Goal: Task Accomplishment & Management: Complete application form

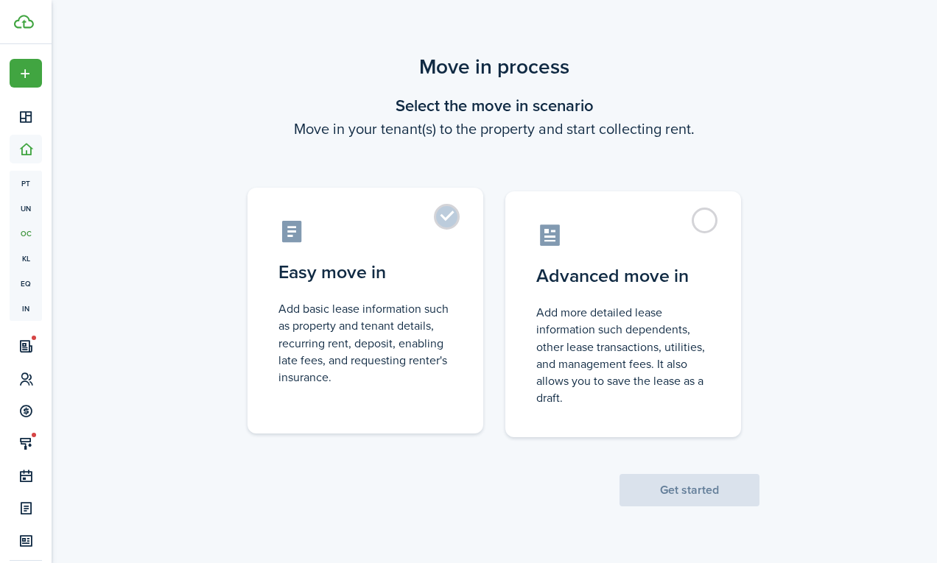
click at [409, 302] on control-radio-card-description "Add basic lease information such as property and tenant details, recurring rent…" at bounding box center [365, 342] width 174 height 85
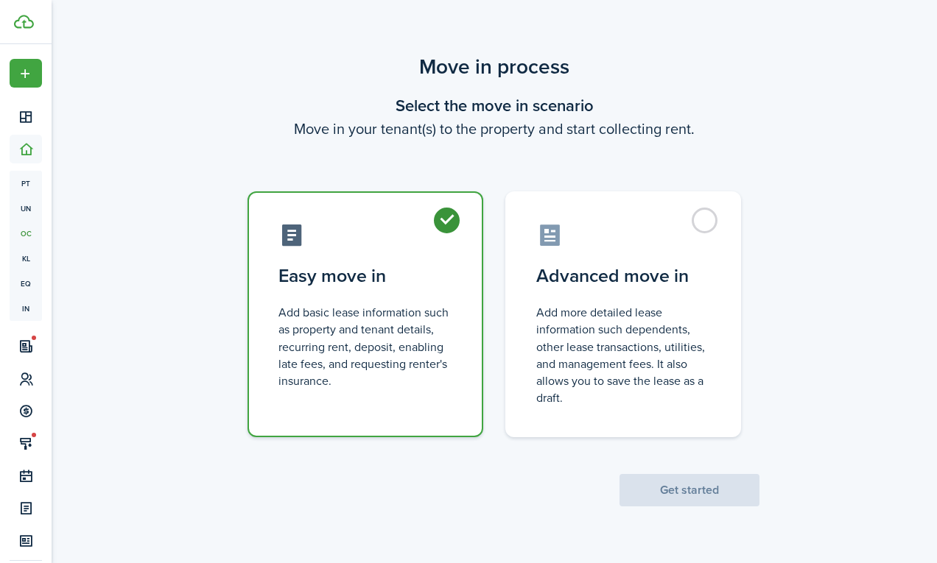
radio input "true"
click at [640, 485] on button "Get started" at bounding box center [689, 490] width 140 height 32
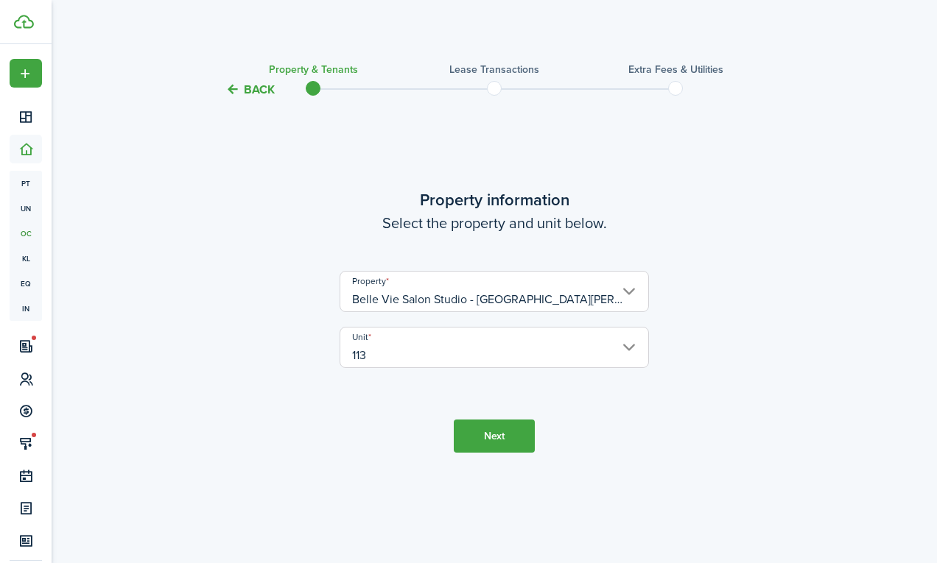
click at [448, 445] on tc-wizard-step "Property information Select the property and unit below. Property [GEOGRAPHIC_D…" at bounding box center [494, 320] width 619 height 405
click at [484, 440] on button "Next" at bounding box center [494, 436] width 81 height 33
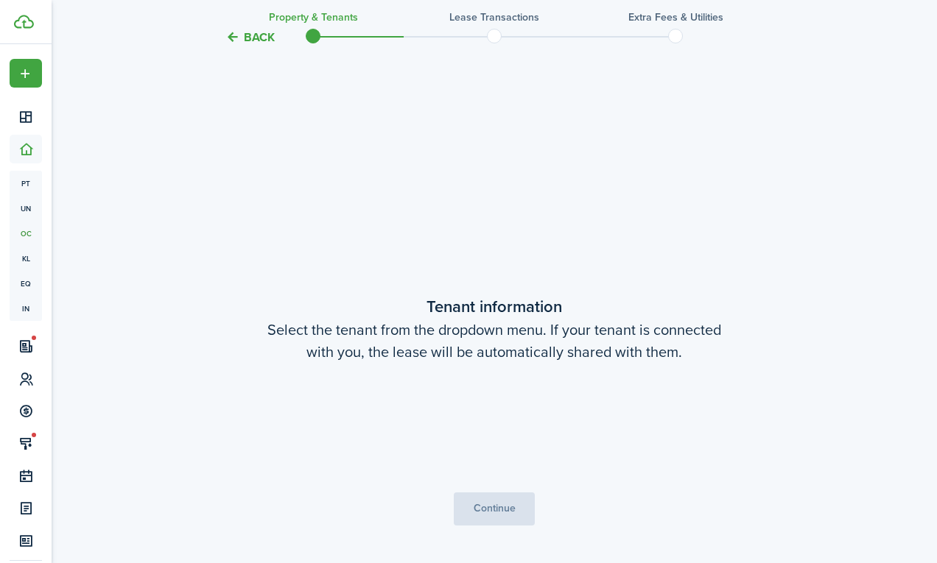
scroll to position [465, 0]
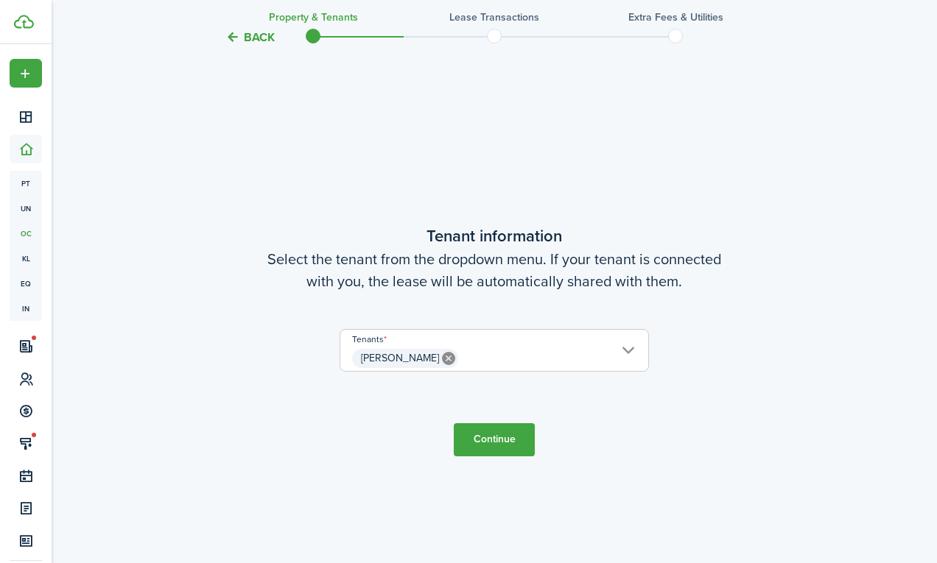
click at [452, 440] on tc-wizard-step "Tenant information Select the tenant from the dropdown menu. If your tenant is …" at bounding box center [494, 339] width 619 height 563
click at [475, 442] on button "Continue" at bounding box center [494, 439] width 81 height 33
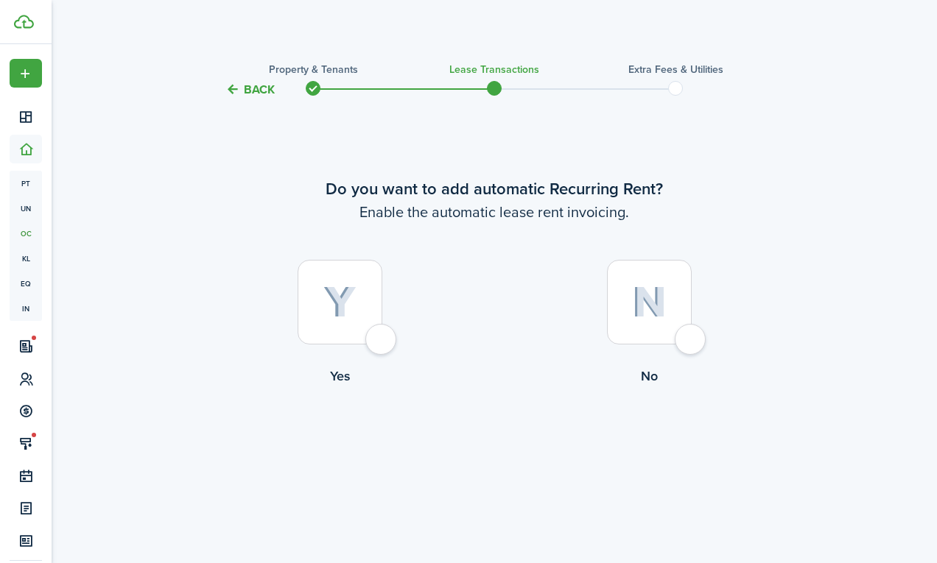
click at [351, 320] on div at bounding box center [339, 302] width 85 height 85
radio input "true"
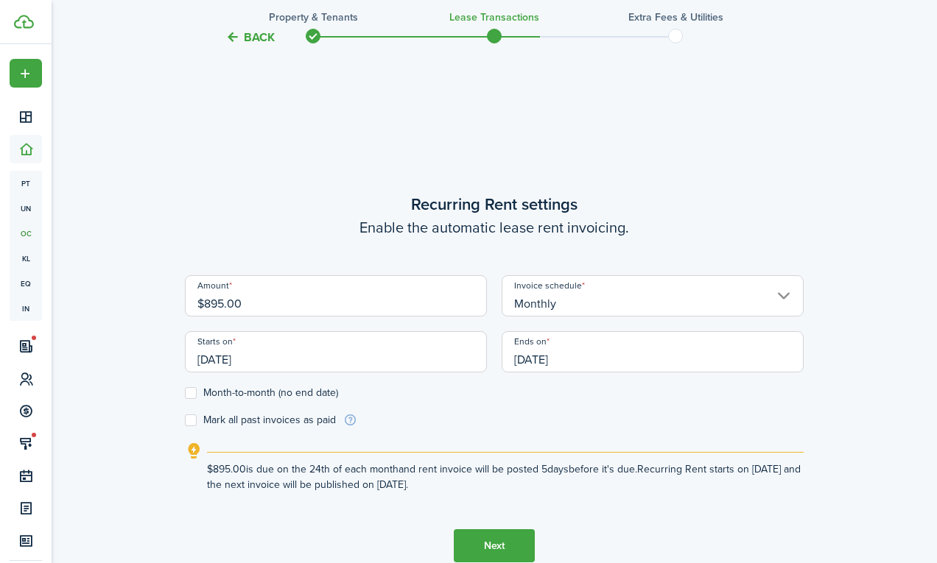
scroll to position [433, 0]
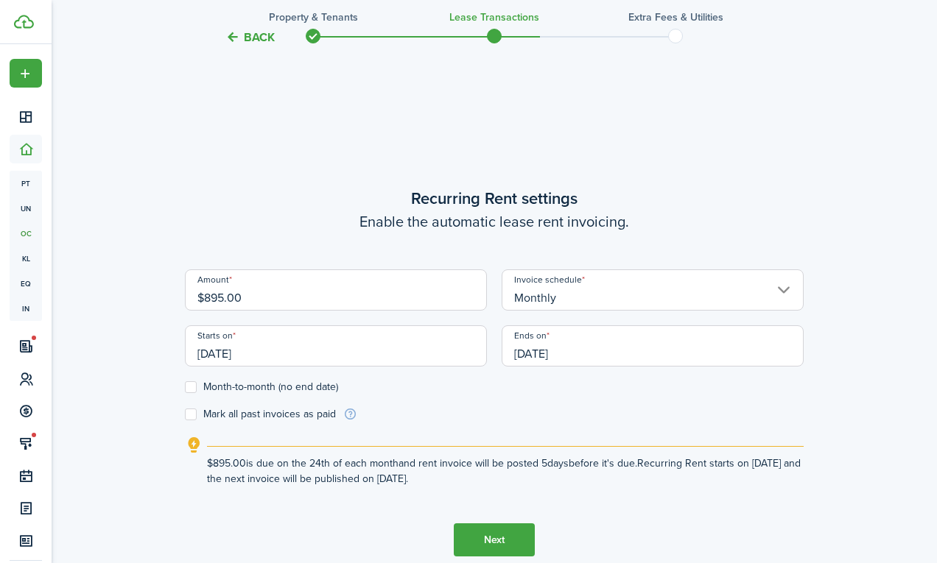
click at [367, 354] on input "[DATE]" at bounding box center [336, 345] width 302 height 41
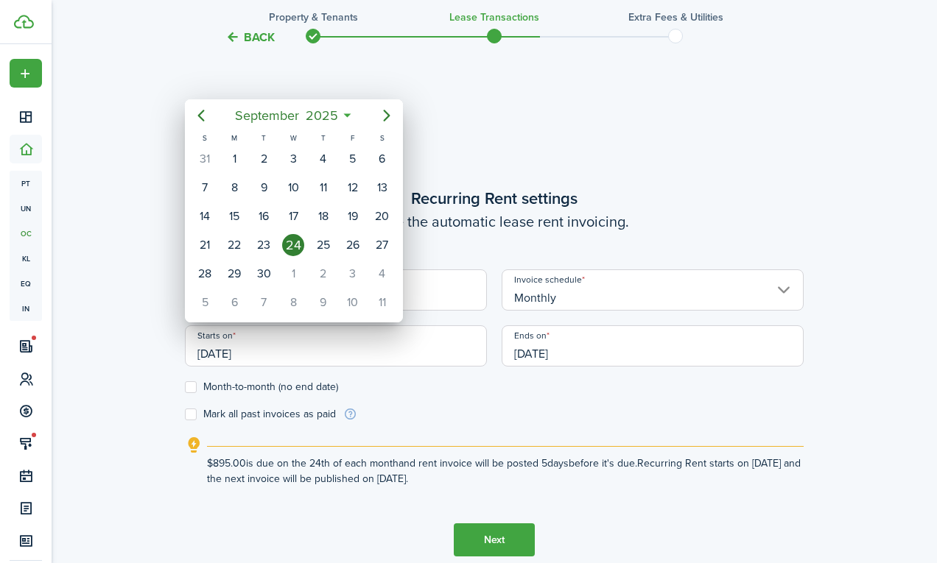
click at [382, 121] on icon "Next page" at bounding box center [387, 116] width 18 height 18
click at [230, 154] on div "1" at bounding box center [234, 159] width 22 height 22
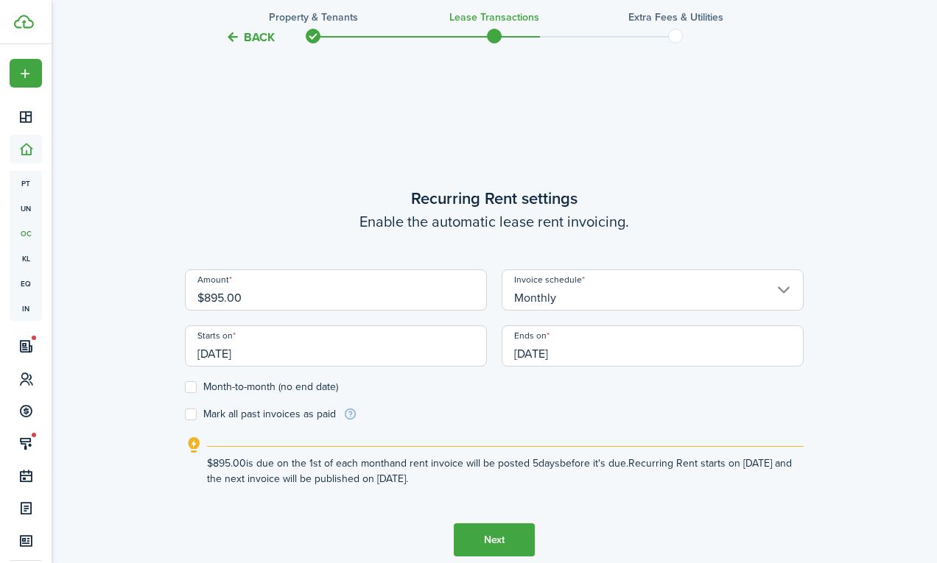
click at [210, 354] on input "[DATE]" at bounding box center [336, 345] width 302 height 41
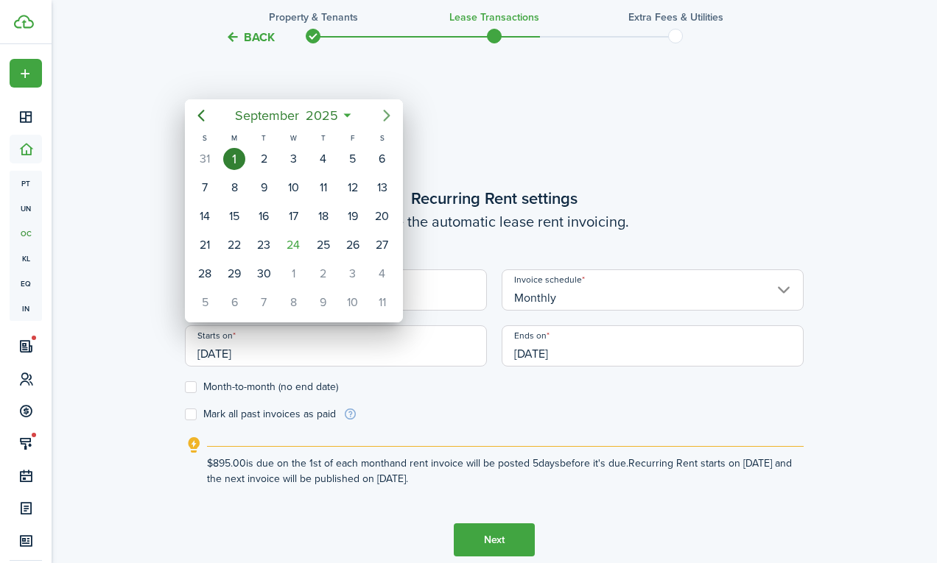
click at [382, 124] on mbsc-button "Next page" at bounding box center [386, 115] width 29 height 29
click at [380, 110] on icon "Next page" at bounding box center [387, 116] width 18 height 18
click at [233, 159] on div "1" at bounding box center [234, 159] width 22 height 22
type input "[DATE]"
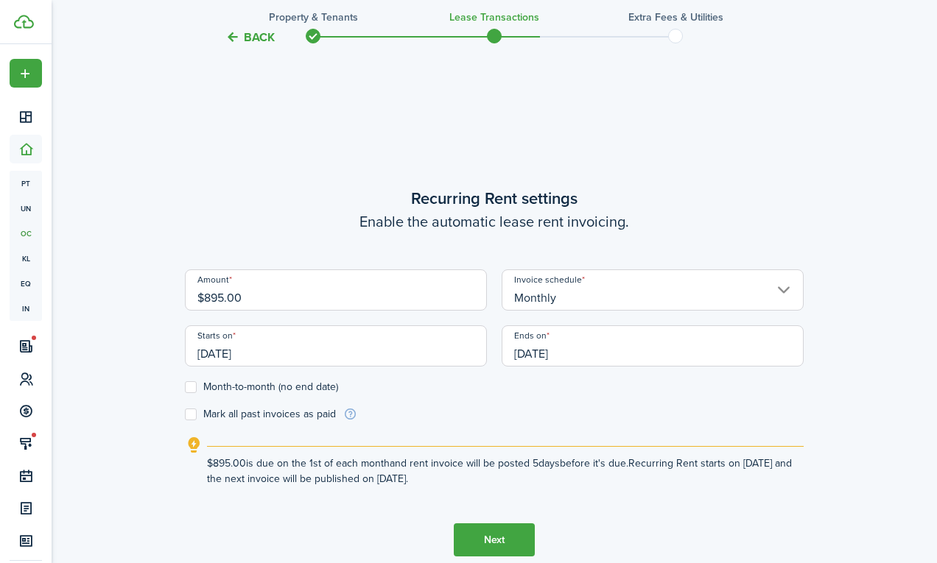
click at [564, 351] on input "[DATE]" at bounding box center [652, 345] width 302 height 41
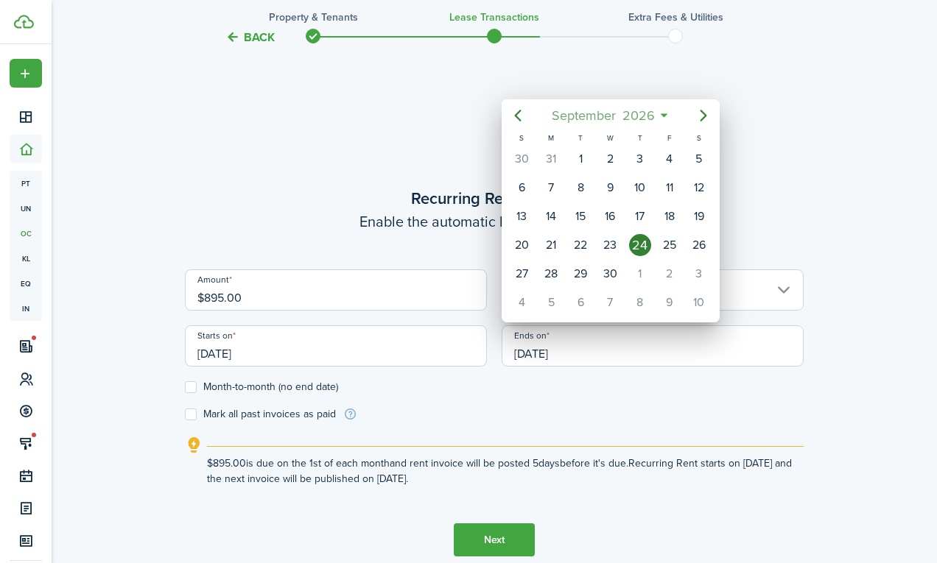
click at [638, 110] on span "2026" at bounding box center [638, 115] width 39 height 27
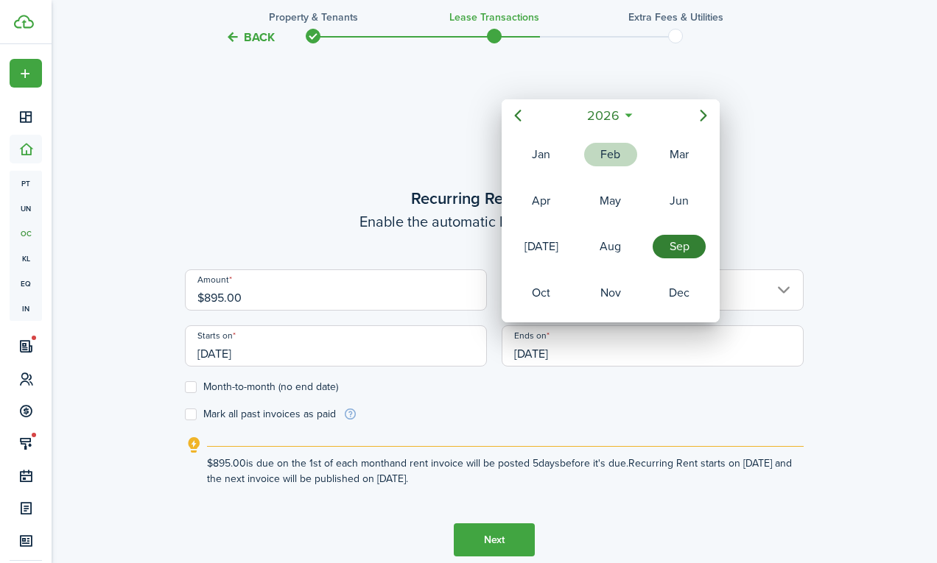
click at [608, 104] on span "2026" at bounding box center [602, 115] width 39 height 27
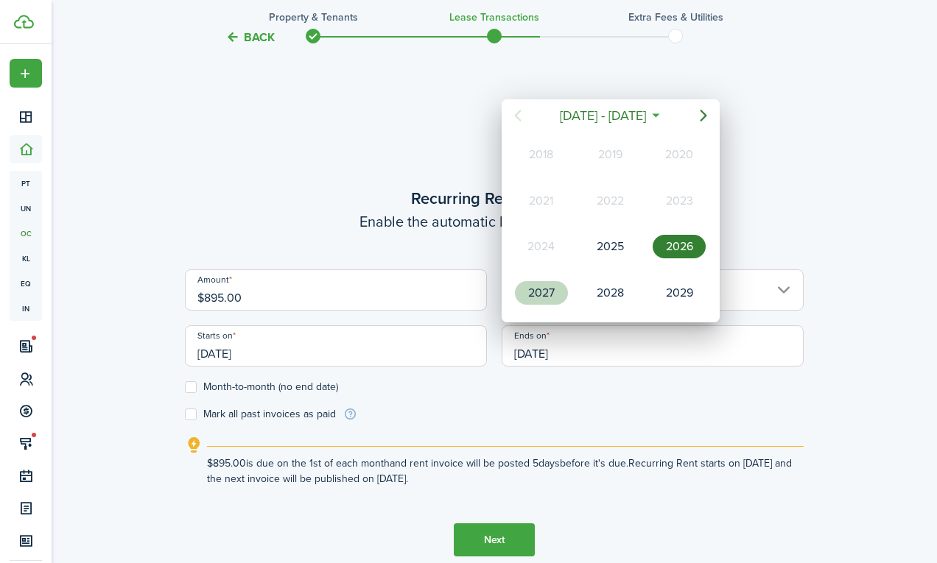
click at [554, 293] on div "2027" at bounding box center [541, 293] width 53 height 24
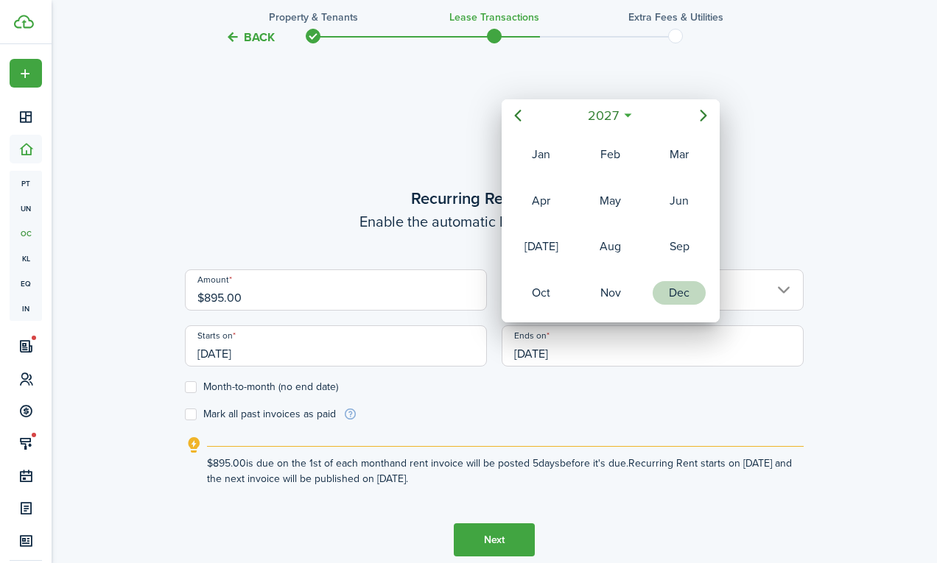
click at [679, 294] on div "Dec" at bounding box center [678, 293] width 53 height 24
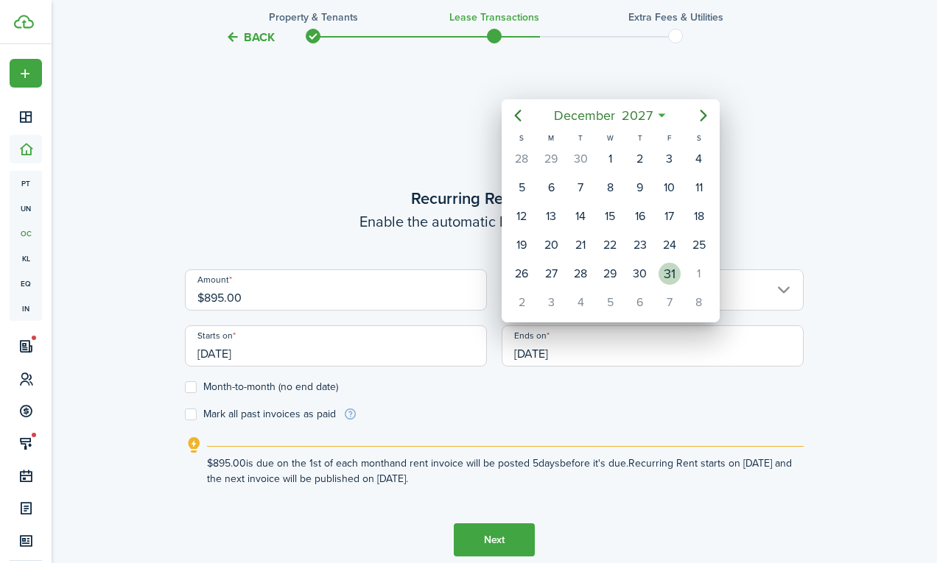
click at [662, 276] on div "31" at bounding box center [669, 274] width 22 height 22
type input "[DATE]"
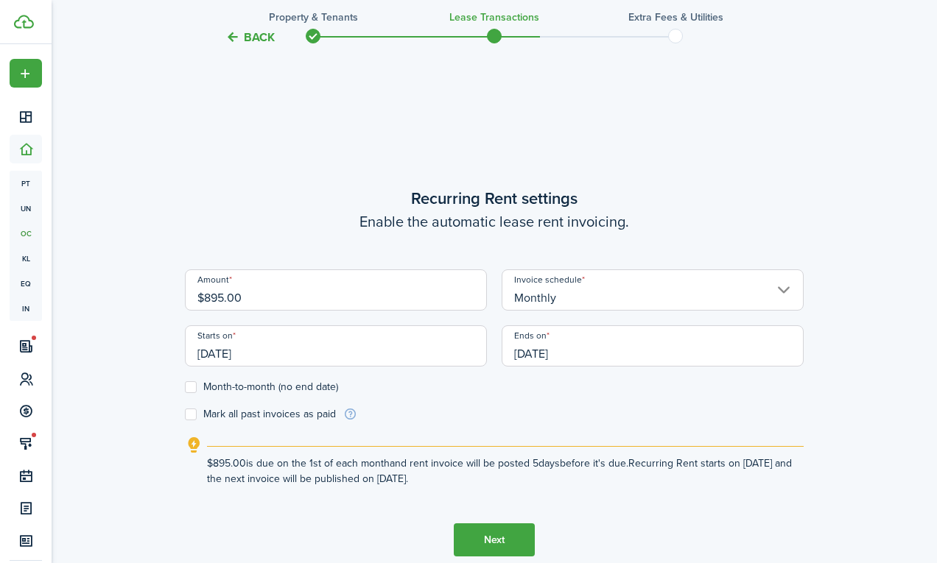
click at [380, 286] on input "$895.00" at bounding box center [336, 289] width 302 height 41
paste input "914.69"
type input "$914.69"
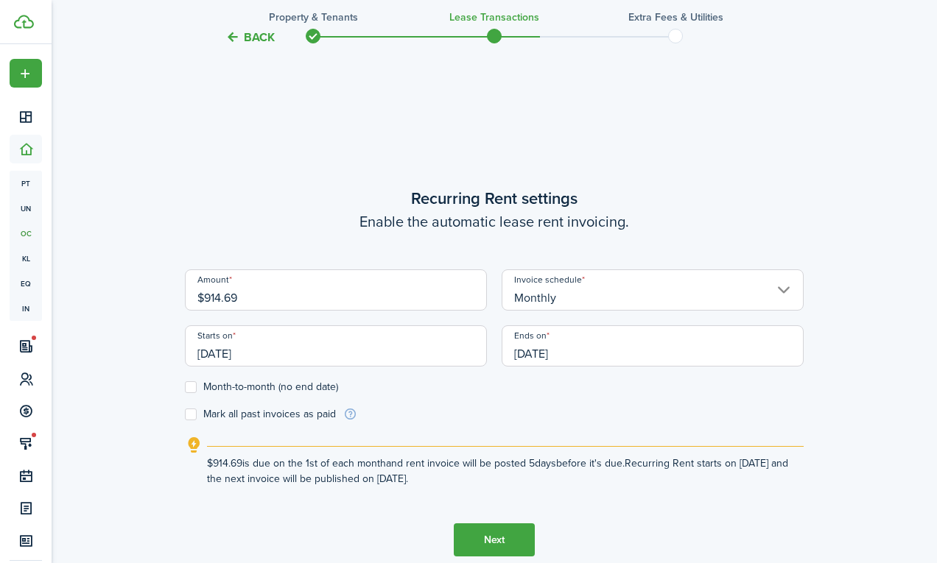
click at [497, 536] on button "Next" at bounding box center [494, 540] width 81 height 33
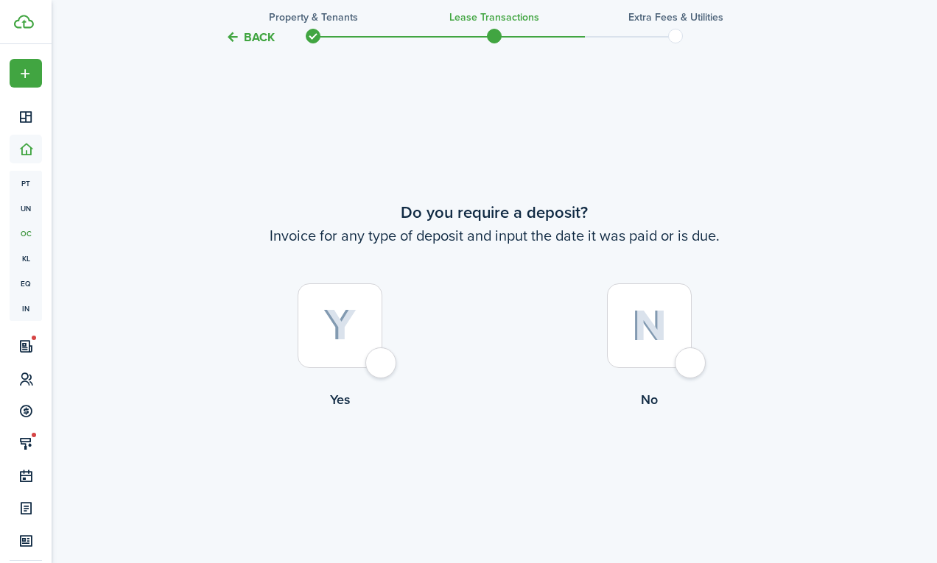
scroll to position [1028, 0]
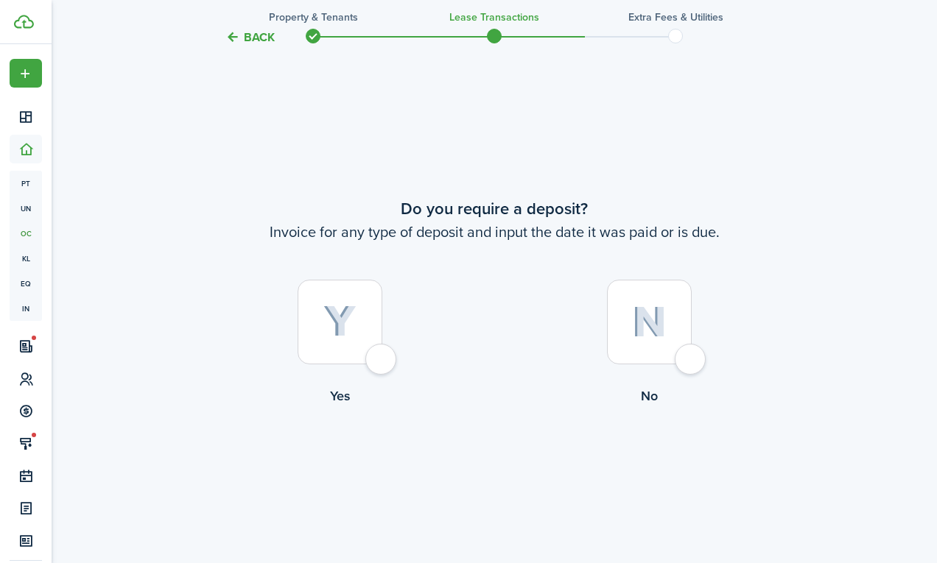
click at [334, 331] on img at bounding box center [339, 322] width 33 height 32
radio input "true"
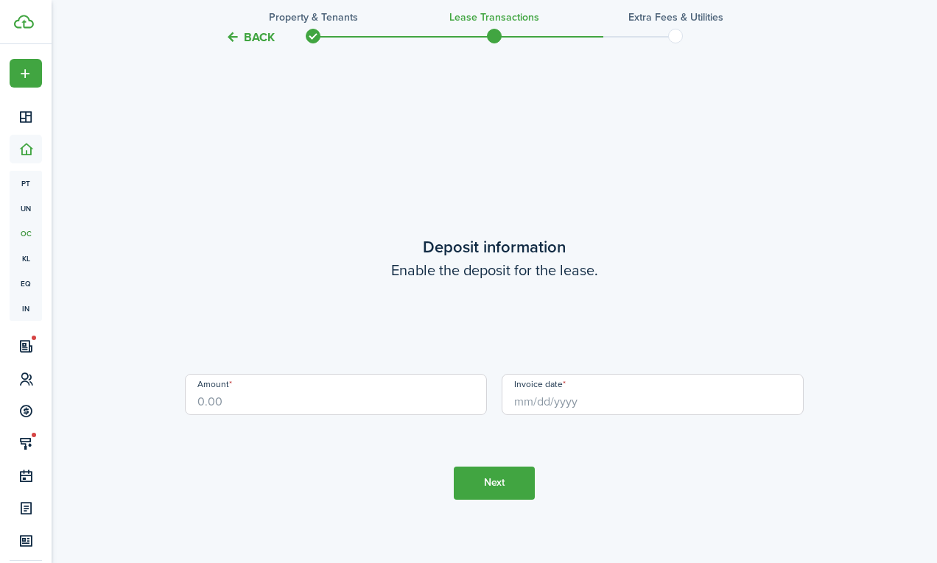
scroll to position [1591, 0]
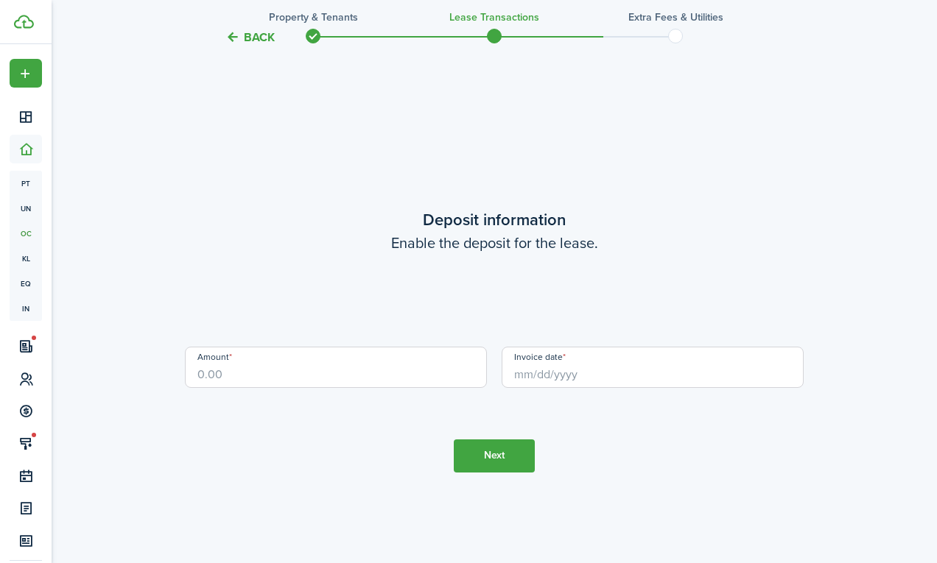
click at [378, 372] on input "Amount" at bounding box center [336, 367] width 302 height 41
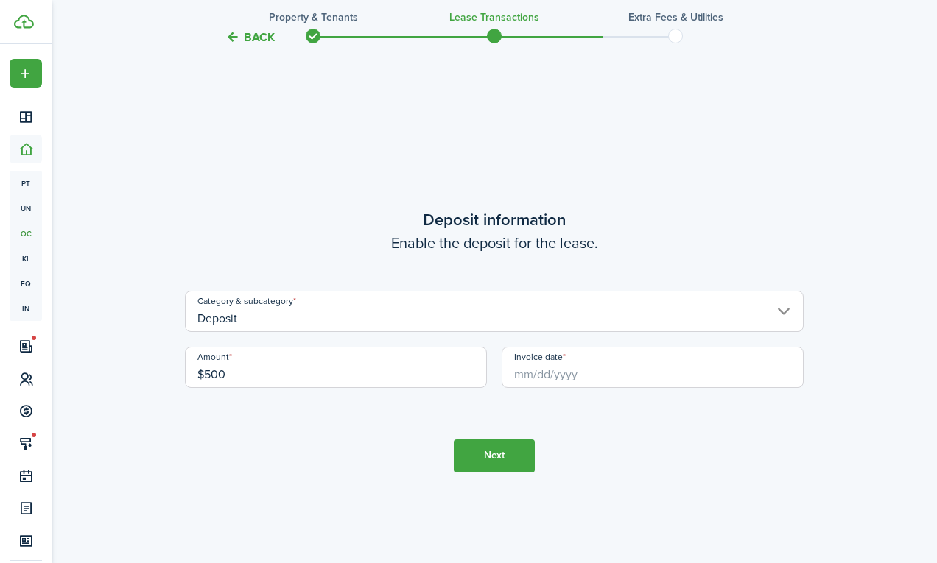
click at [539, 384] on input "Invoice date" at bounding box center [652, 367] width 302 height 41
type input "$500.00"
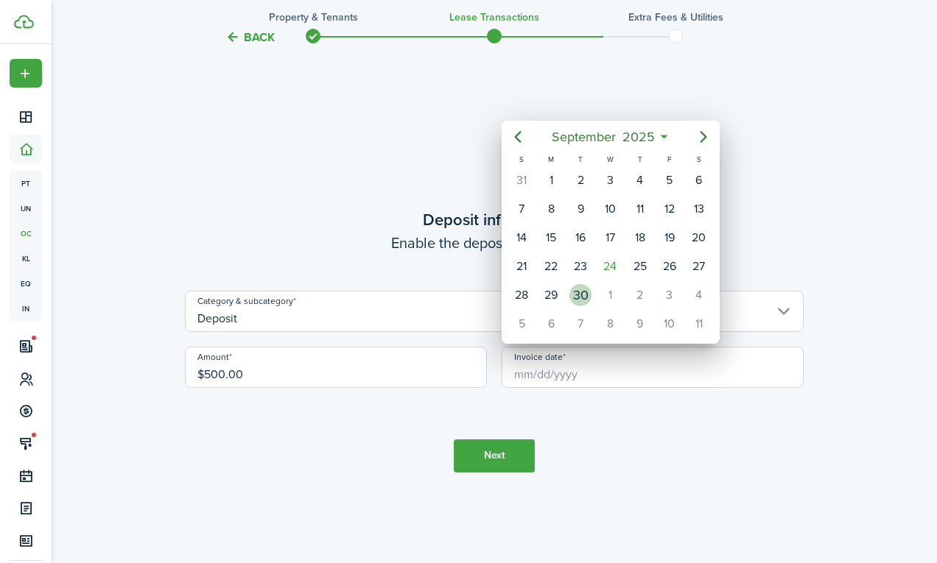
click at [591, 297] on div "30" at bounding box center [580, 295] width 22 height 22
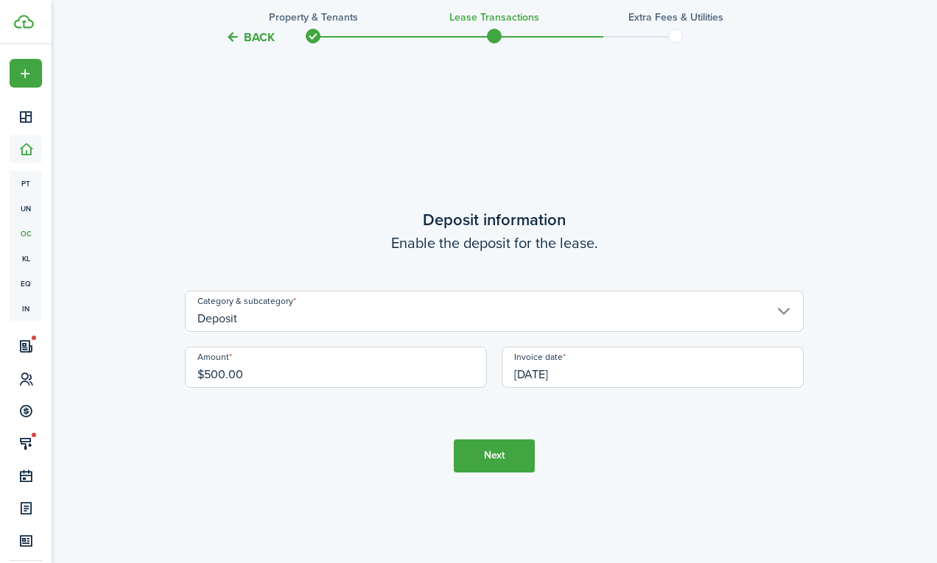
click at [499, 459] on button "Next" at bounding box center [494, 456] width 81 height 33
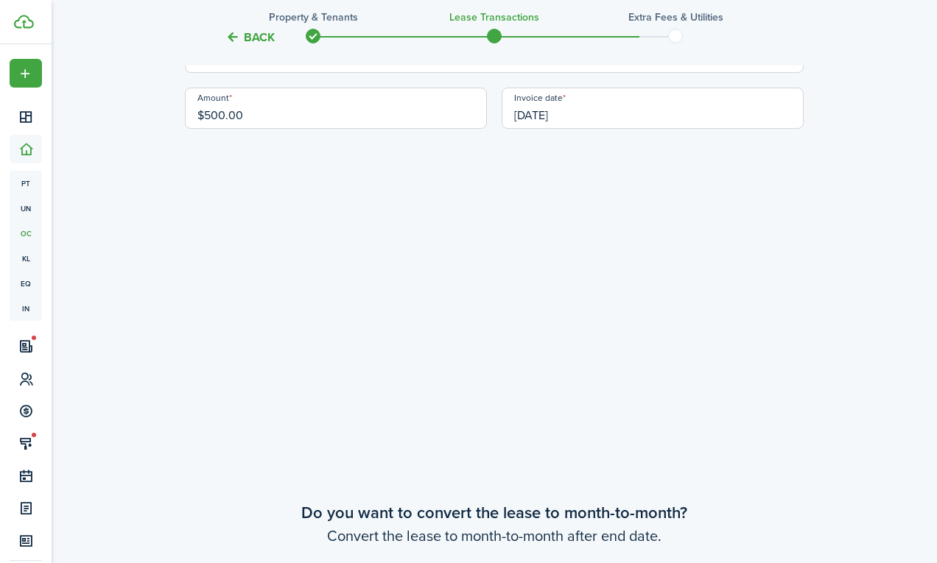
scroll to position [1712, 0]
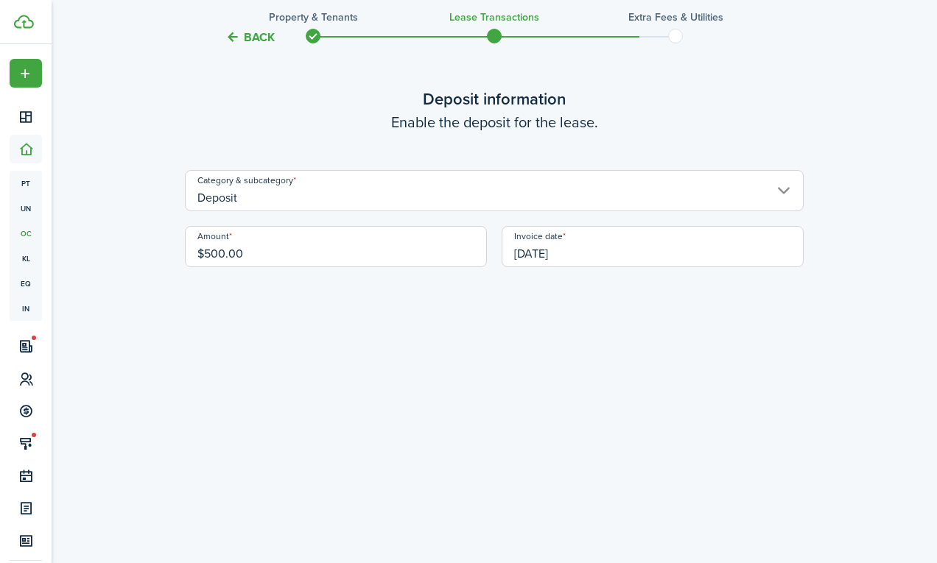
click at [566, 239] on input "[DATE]" at bounding box center [652, 246] width 302 height 41
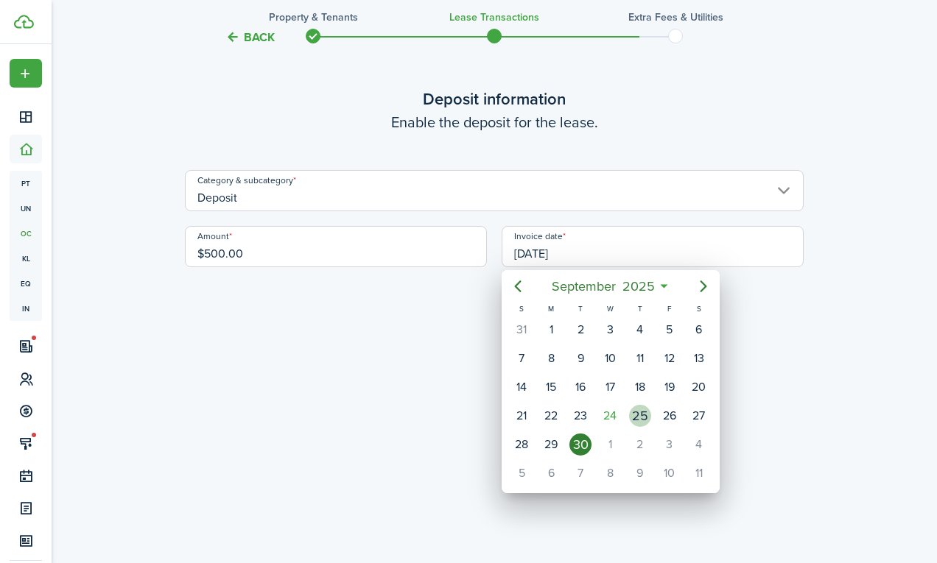
click at [647, 414] on div "25" at bounding box center [640, 416] width 22 height 22
type input "[DATE]"
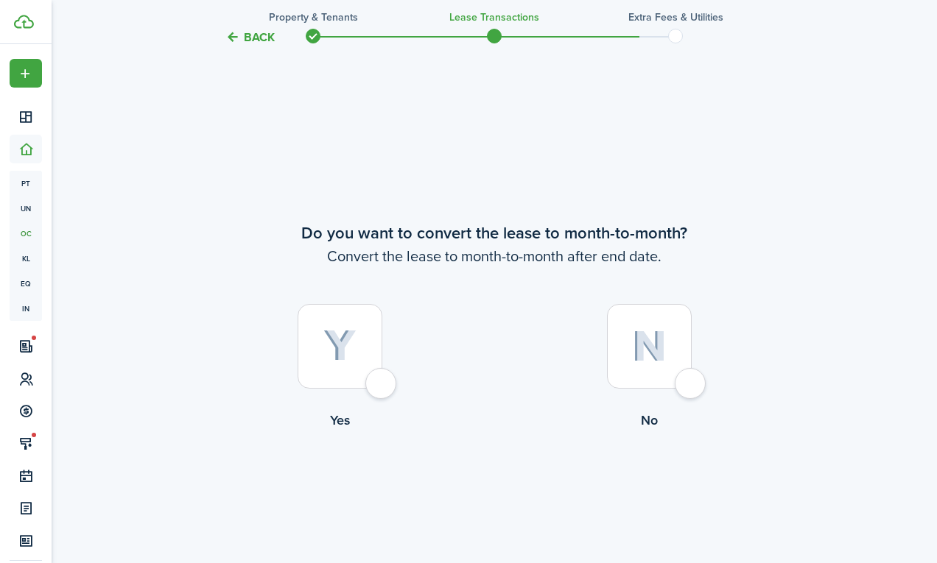
scroll to position [2171, 0]
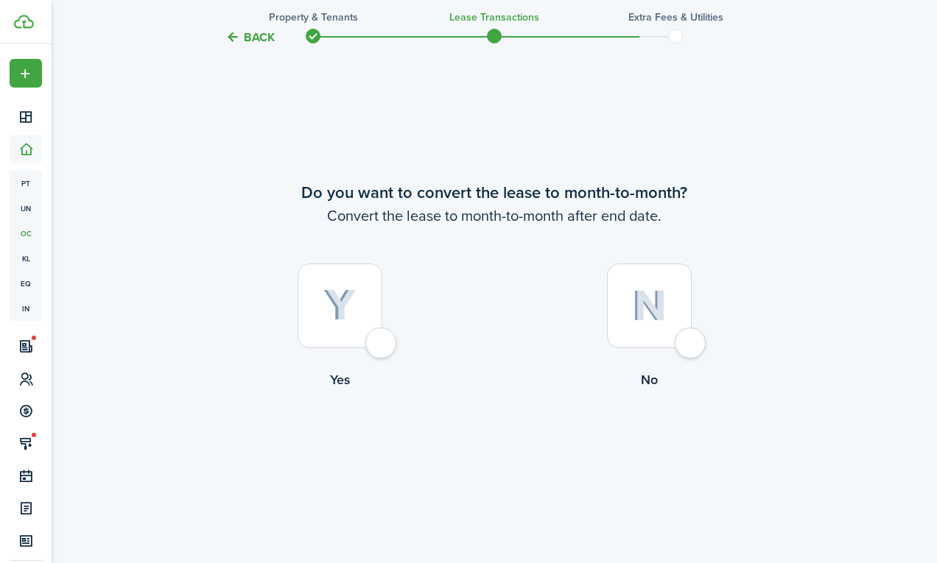
click at [353, 300] on img at bounding box center [339, 305] width 33 height 32
radio input "true"
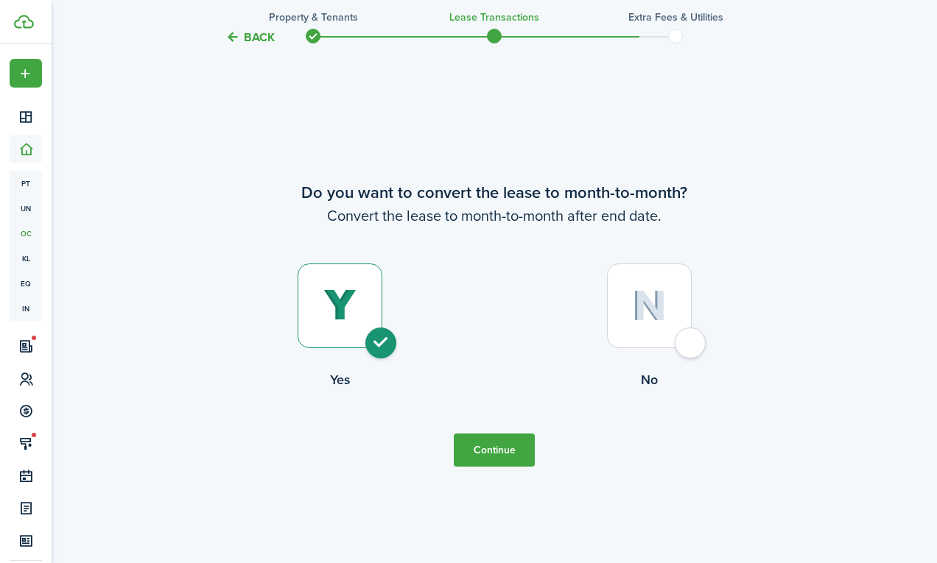
click at [482, 432] on tc-wizard-step "Do you want to convert the lease to month-to-month? Convert the lease to month-…" at bounding box center [494, 323] width 619 height 563
click at [490, 444] on button "Continue" at bounding box center [494, 450] width 81 height 33
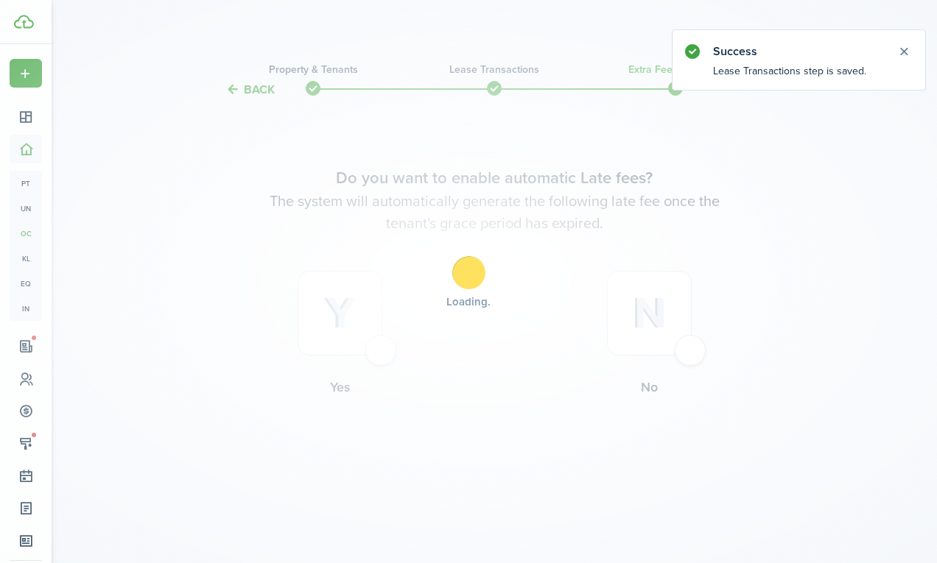
scroll to position [0, 0]
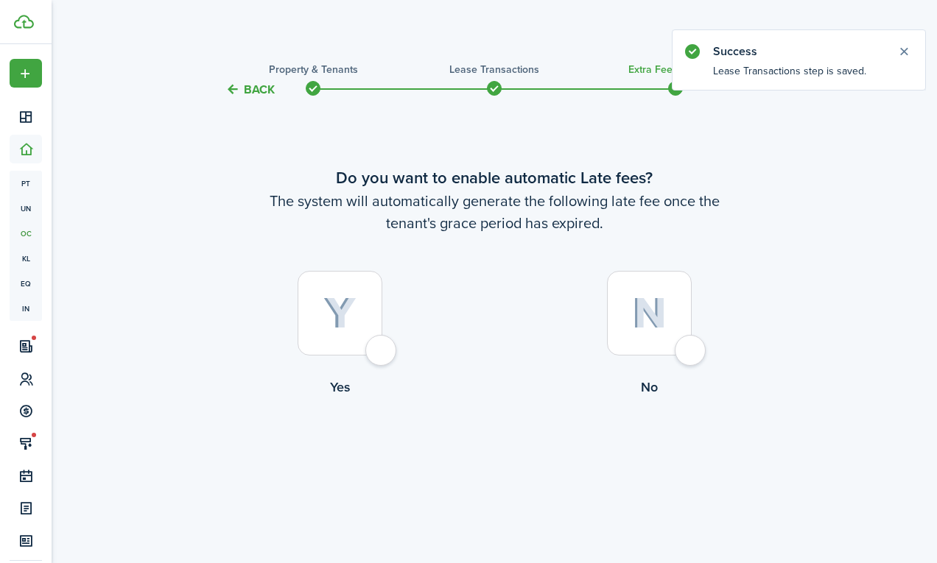
click at [345, 336] on div at bounding box center [339, 313] width 85 height 85
radio input "true"
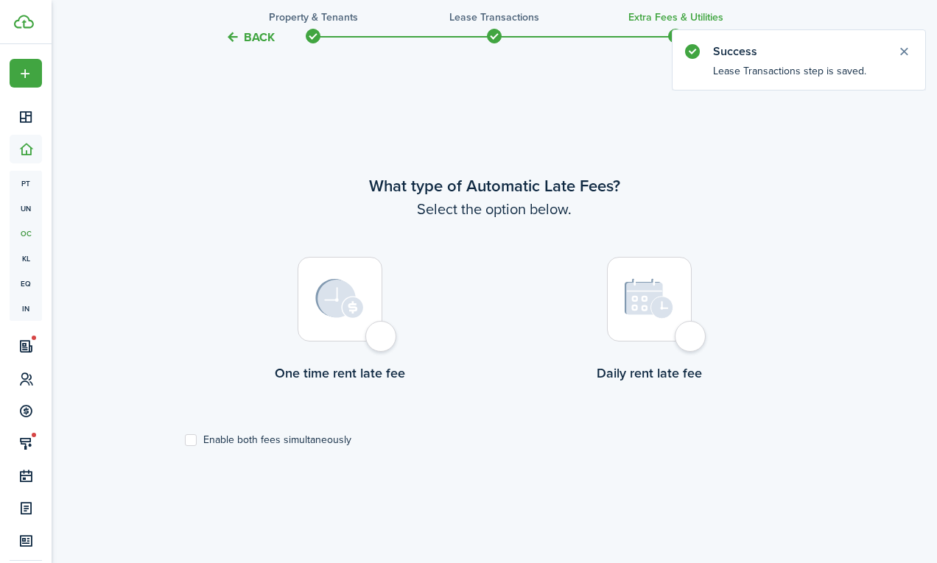
scroll to position [465, 0]
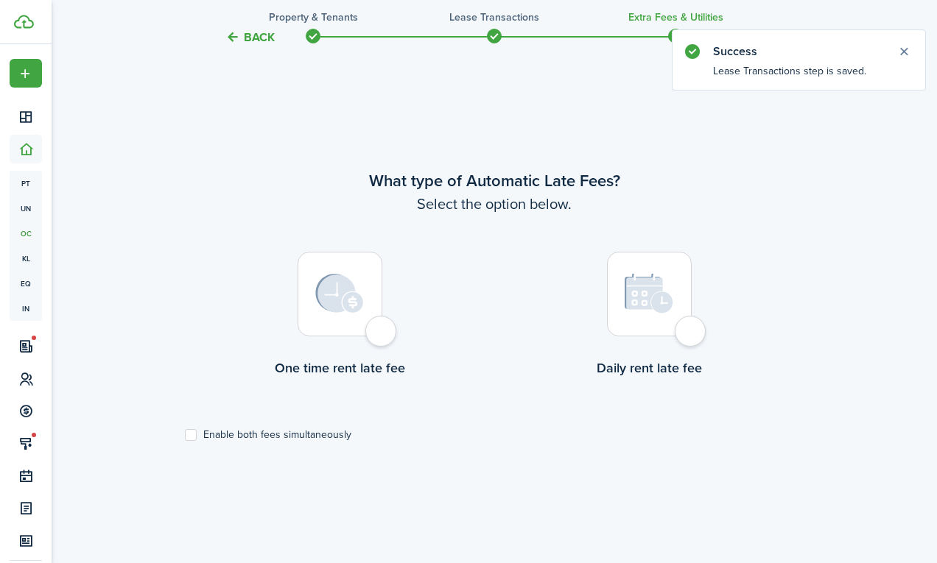
click at [324, 414] on lease-wizard-late-fee-type-choice "What type of Automatic Late Fees? Select the option below. One time rent late f…" at bounding box center [494, 305] width 619 height 272
click at [323, 440] on label "Enable both fees simultaneously" at bounding box center [268, 435] width 166 height 12
click at [185, 436] on input "Enable both fees simultaneously" at bounding box center [184, 435] width 1 height 1
checkbox input "true"
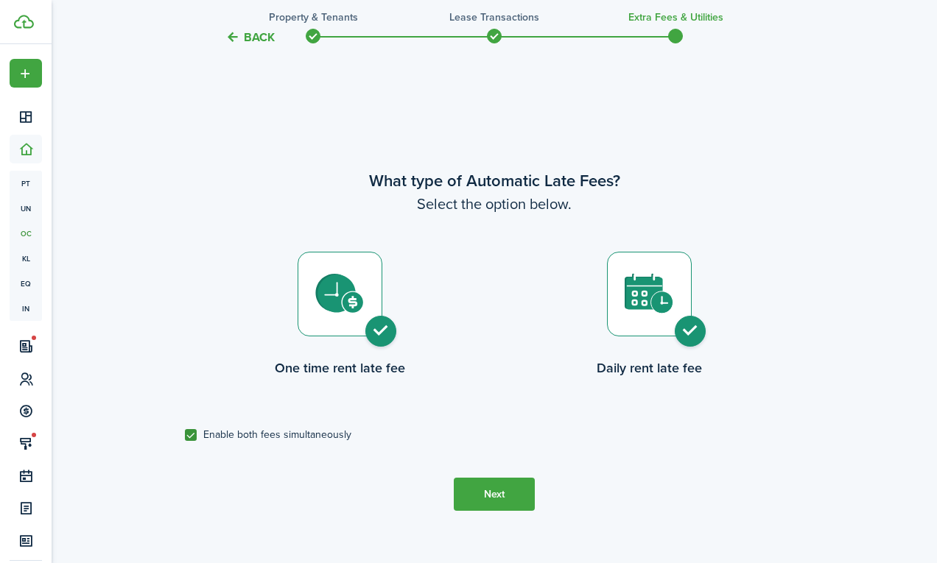
click at [471, 487] on button "Next" at bounding box center [494, 494] width 81 height 33
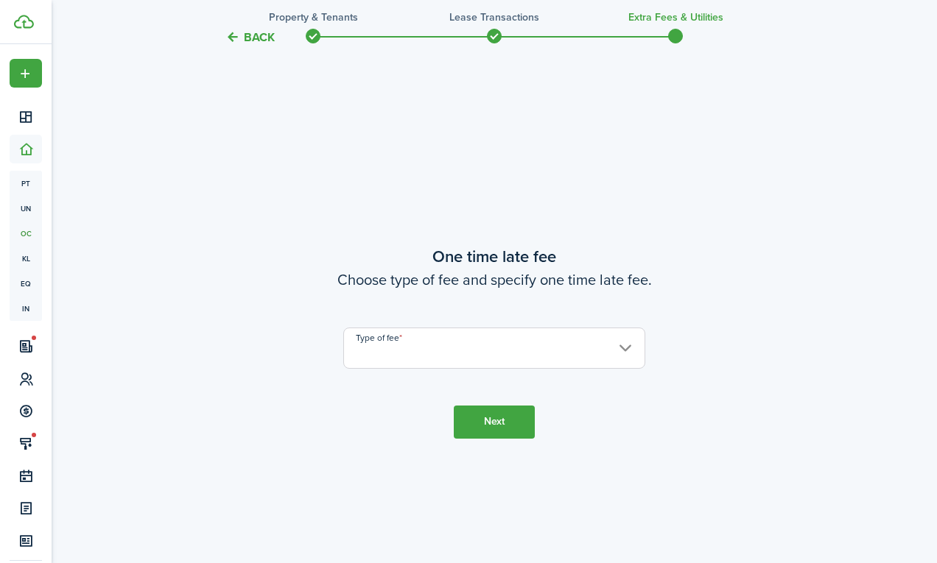
scroll to position [1028, 0]
click at [487, 354] on input "Type of fee" at bounding box center [494, 346] width 302 height 41
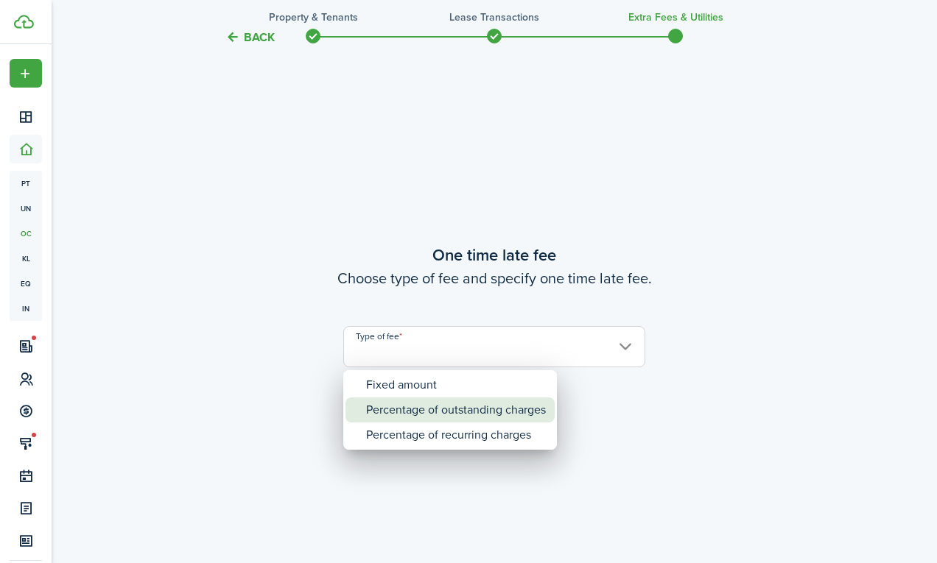
click at [430, 415] on div "Percentage of outstanding charges" at bounding box center [456, 410] width 180 height 25
type input "Percentage of outstanding charges"
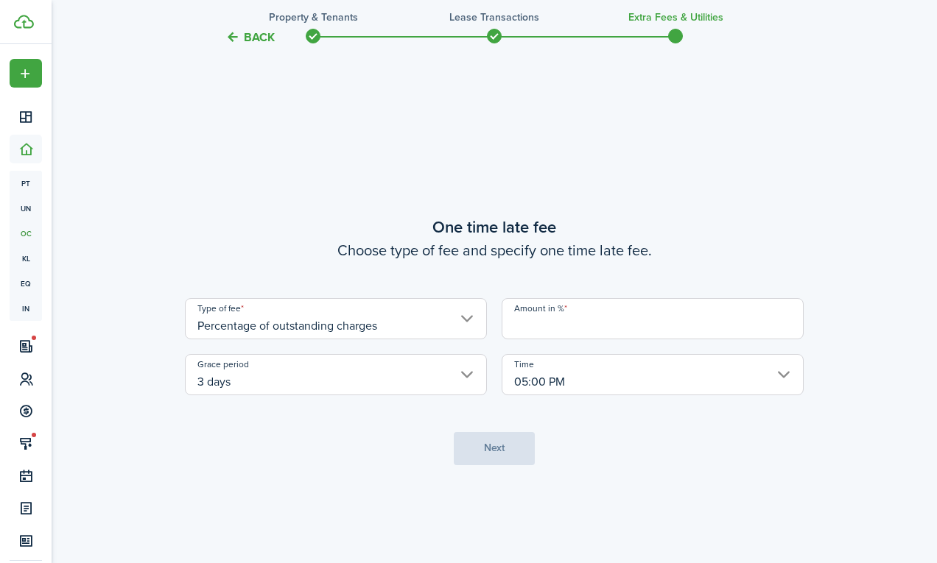
click at [613, 319] on input "Amount in %" at bounding box center [652, 318] width 302 height 41
type input "5"
click at [491, 458] on button "Next" at bounding box center [494, 448] width 81 height 33
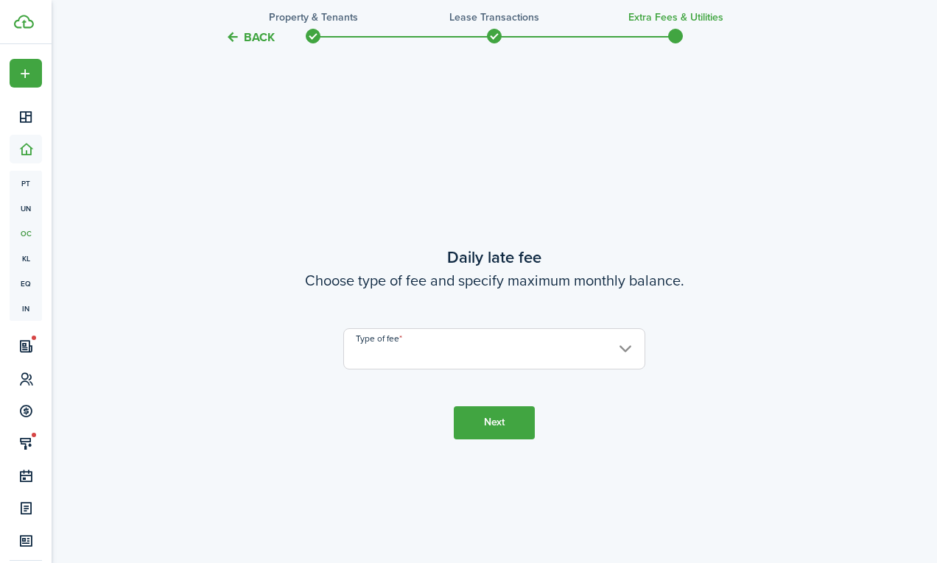
scroll to position [1591, 0]
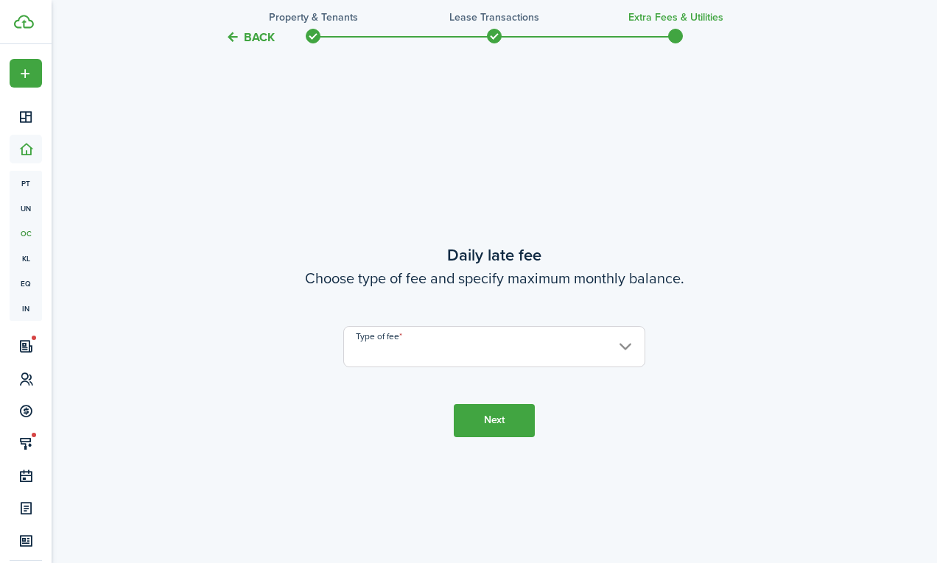
click at [441, 332] on input "Type of fee" at bounding box center [494, 346] width 302 height 41
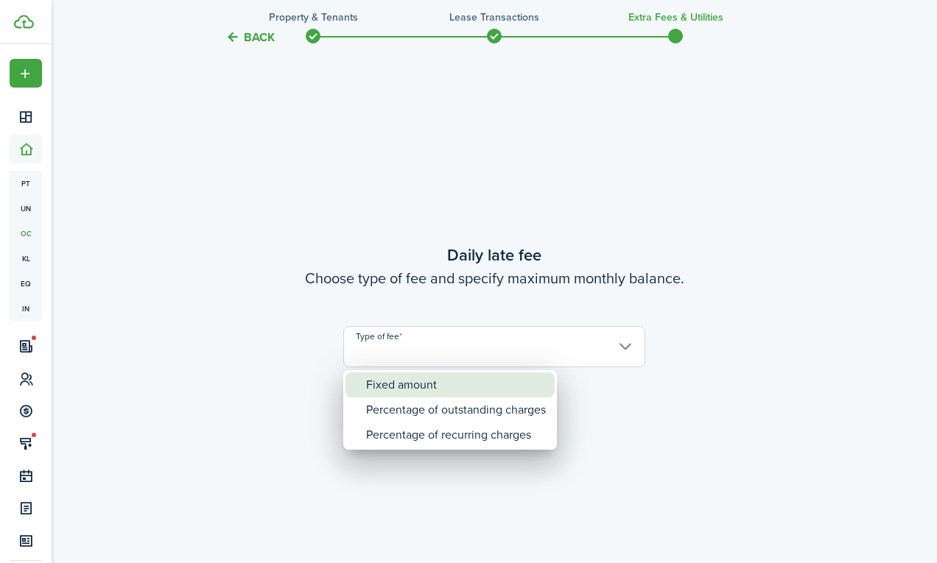
click at [403, 387] on div "Fixed amount" at bounding box center [456, 385] width 180 height 25
type input "Fixed amount"
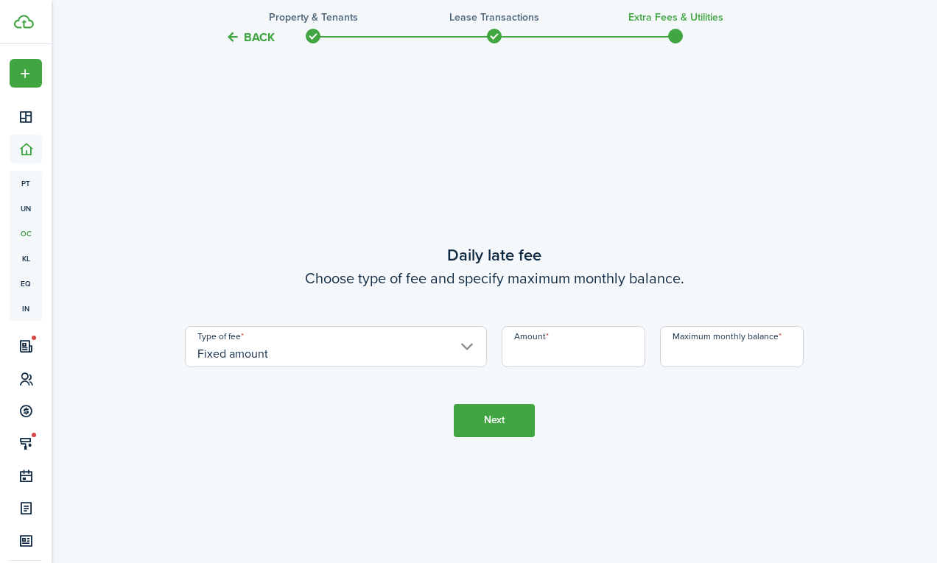
click at [543, 332] on input "Amount" at bounding box center [573, 346] width 144 height 41
type input "$10.00"
click at [647, 342] on div "Amount $10.00" at bounding box center [573, 346] width 158 height 41
click at [674, 354] on input "Maximum monthly balance" at bounding box center [732, 346] width 144 height 41
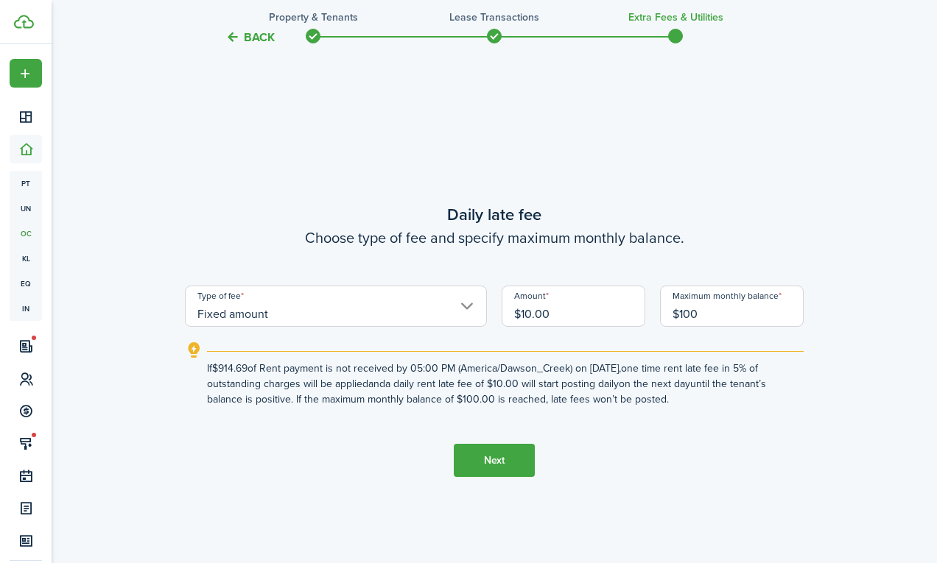
type input "$100.00"
click at [466, 471] on button "Next" at bounding box center [494, 460] width 81 height 33
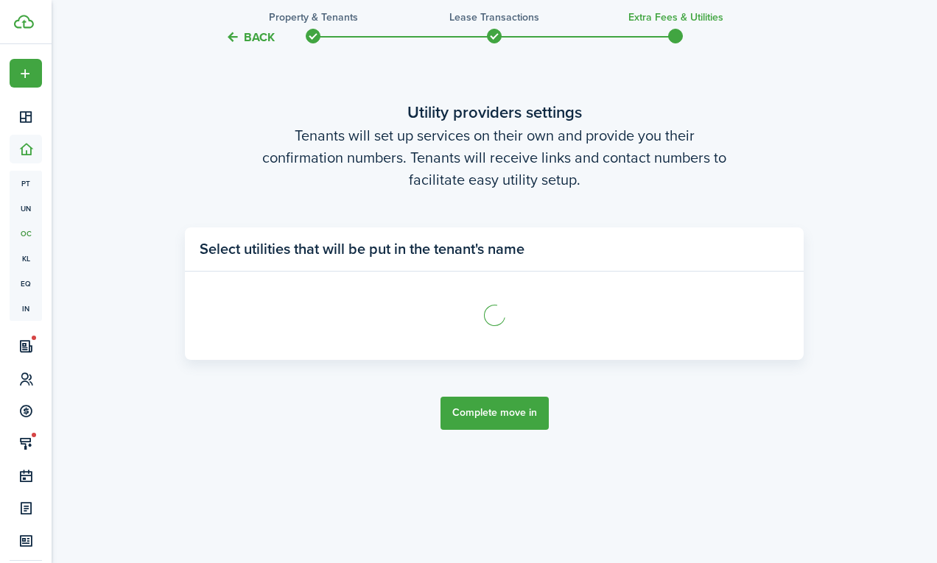
scroll to position [2171, 0]
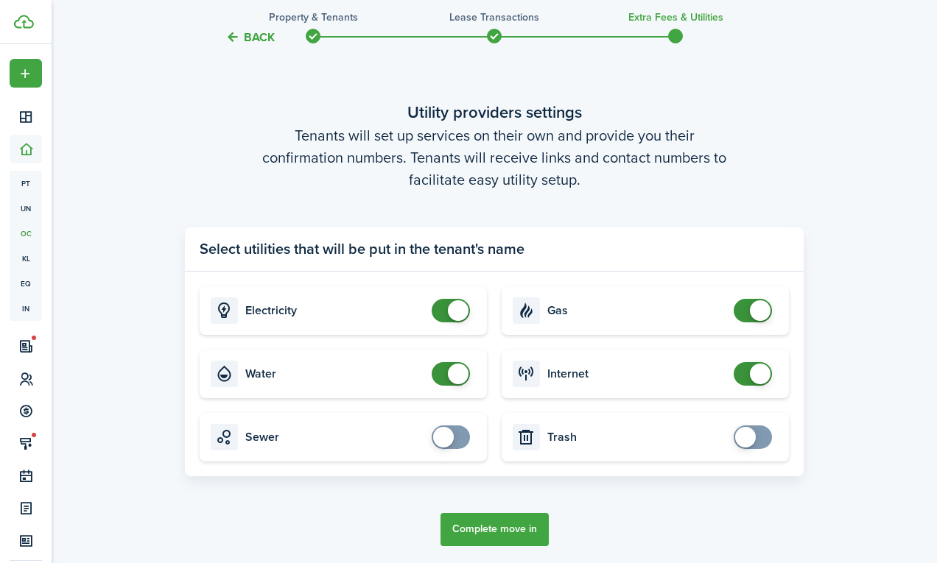
click at [448, 298] on card "Electricity" at bounding box center [343, 310] width 287 height 49
checkbox input "false"
click at [443, 312] on span at bounding box center [450, 311] width 15 height 24
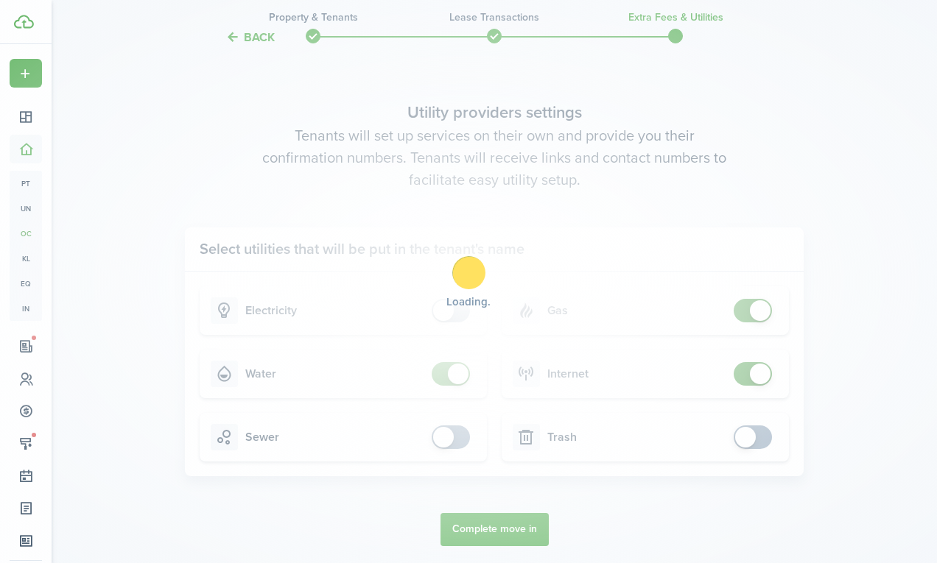
checkbox input "false"
click at [449, 377] on span at bounding box center [458, 374] width 21 height 21
click at [752, 308] on div "Loading" at bounding box center [468, 281] width 937 height 563
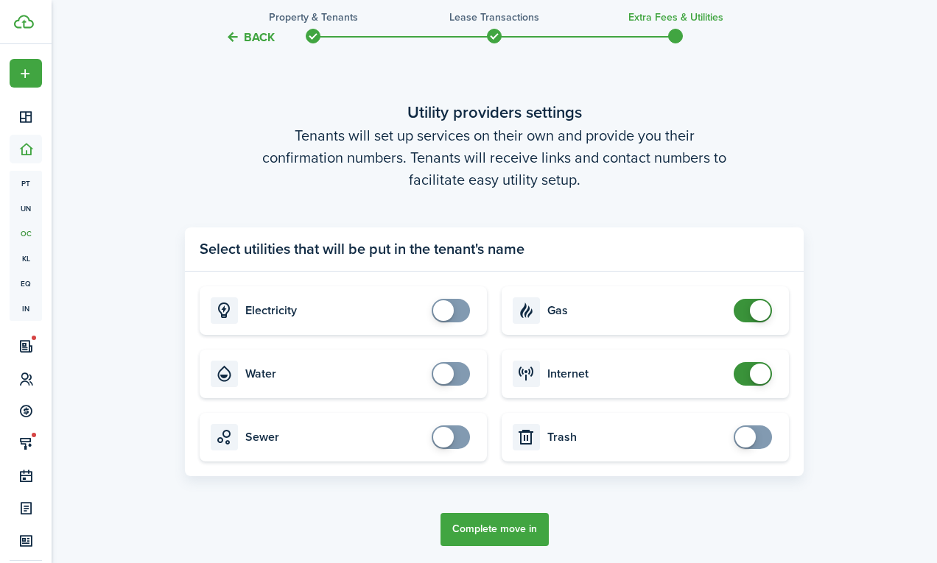
checkbox input "false"
click at [752, 308] on span at bounding box center [760, 310] width 21 height 21
click at [753, 372] on span at bounding box center [760, 374] width 21 height 21
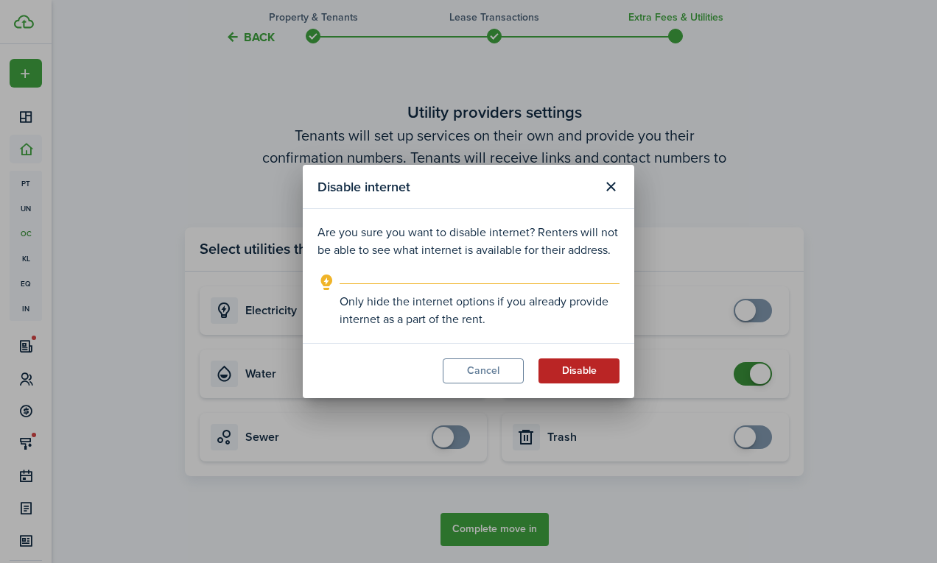
click at [576, 374] on button "Disable" at bounding box center [578, 371] width 81 height 25
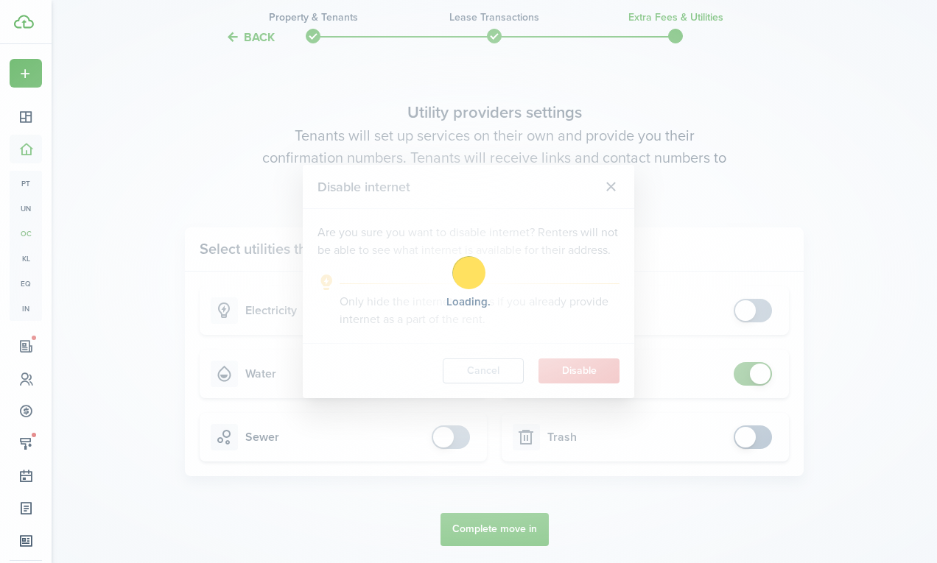
checkbox input "false"
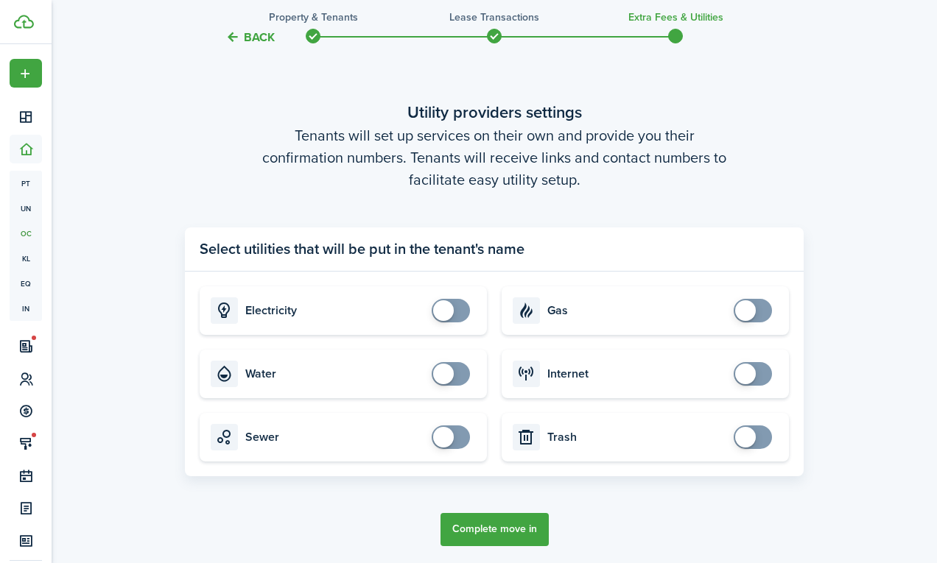
scroll to position [2253, 0]
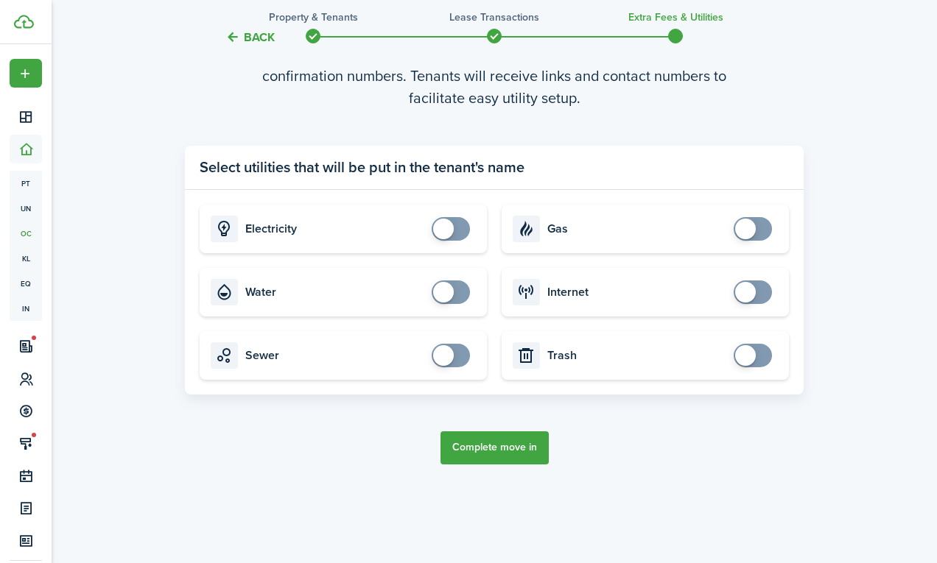
click at [465, 440] on button "Complete move in" at bounding box center [494, 447] width 108 height 33
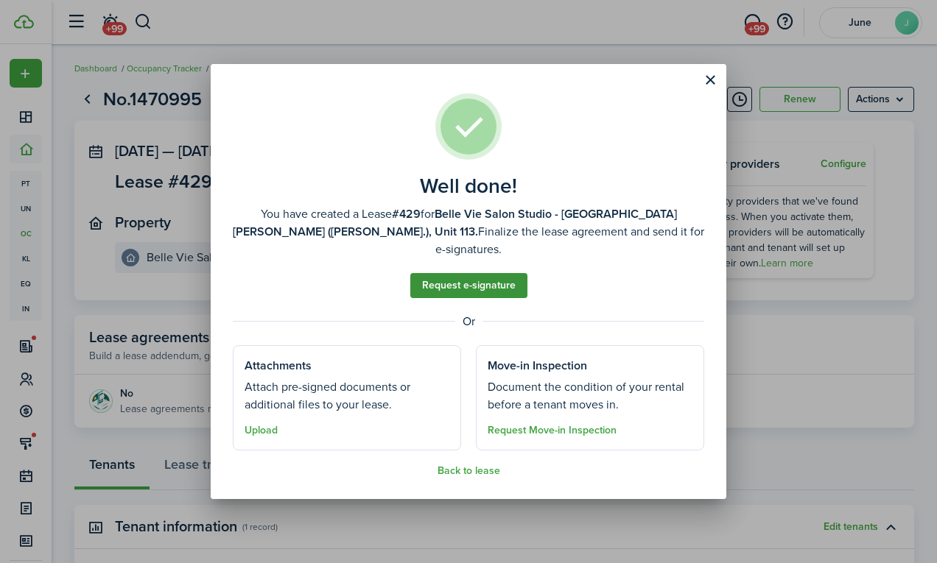
click at [476, 273] on link "Request e-signature" at bounding box center [468, 285] width 117 height 25
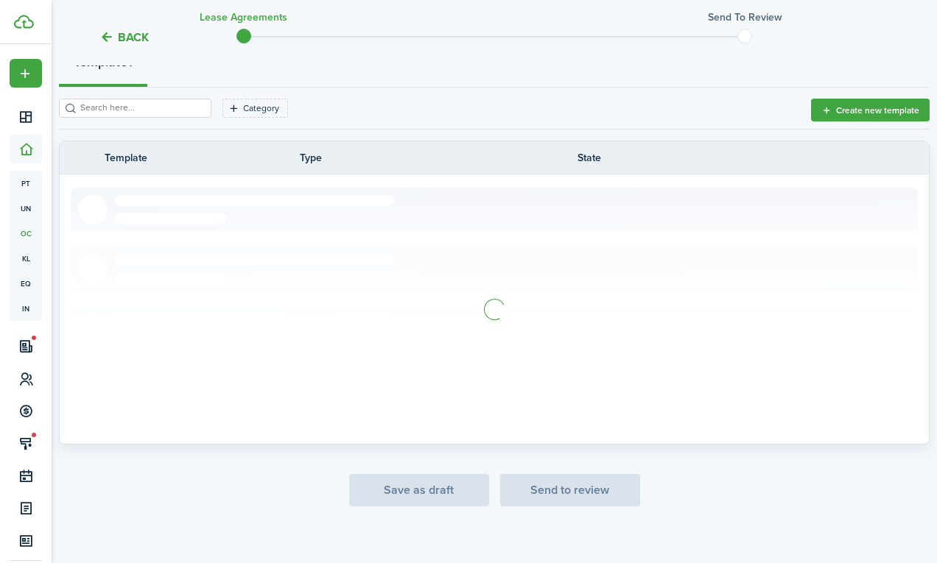
scroll to position [200, 0]
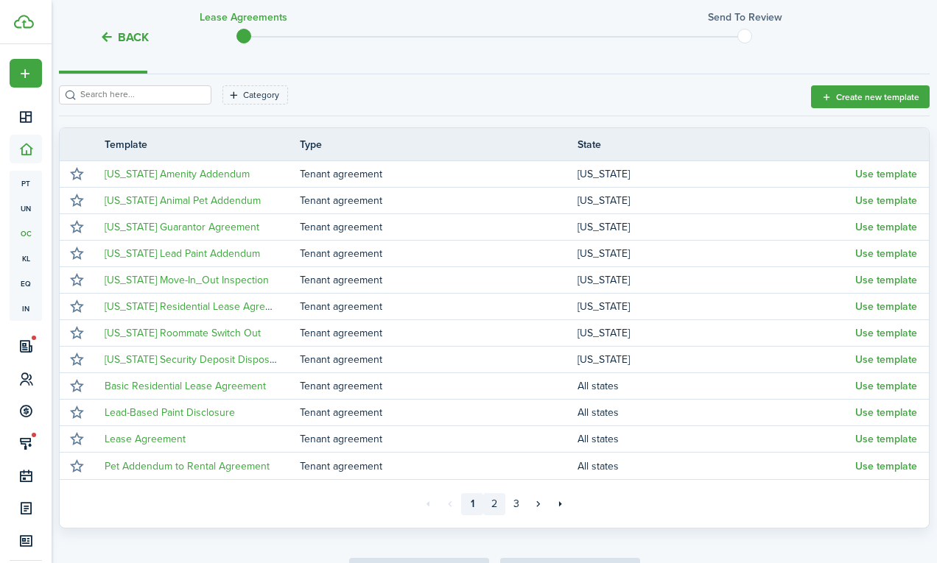
click at [499, 507] on link "2" at bounding box center [494, 504] width 22 height 22
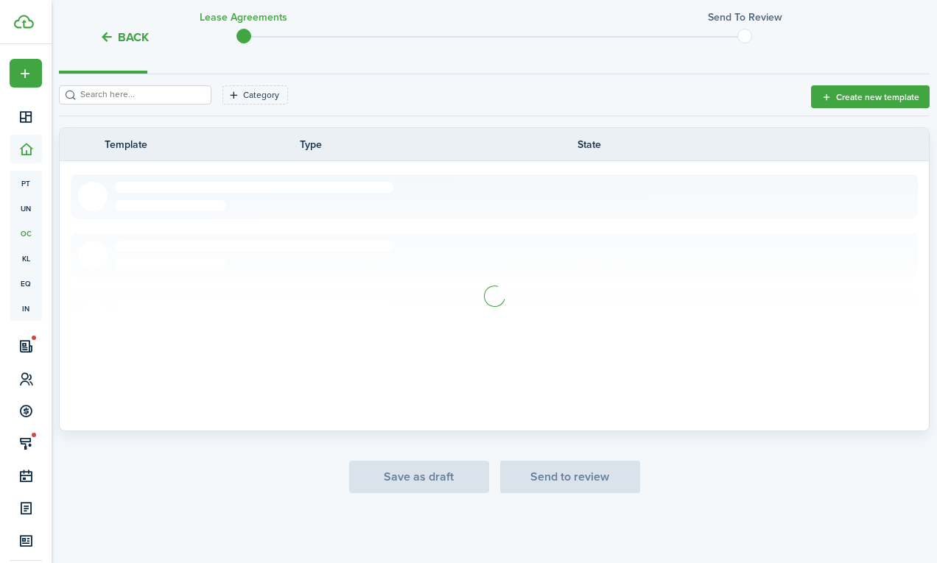
scroll to position [203, 0]
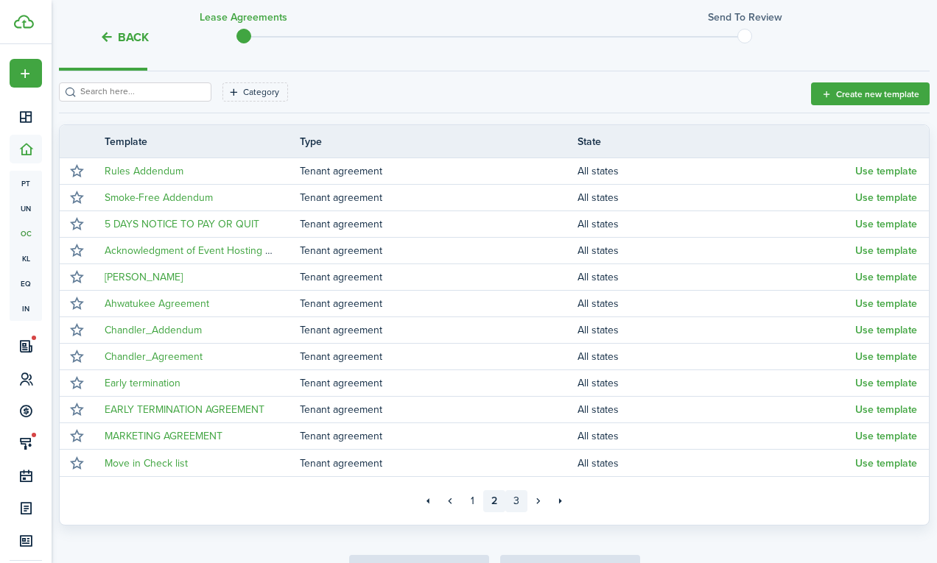
click at [523, 504] on link "3" at bounding box center [516, 501] width 22 height 22
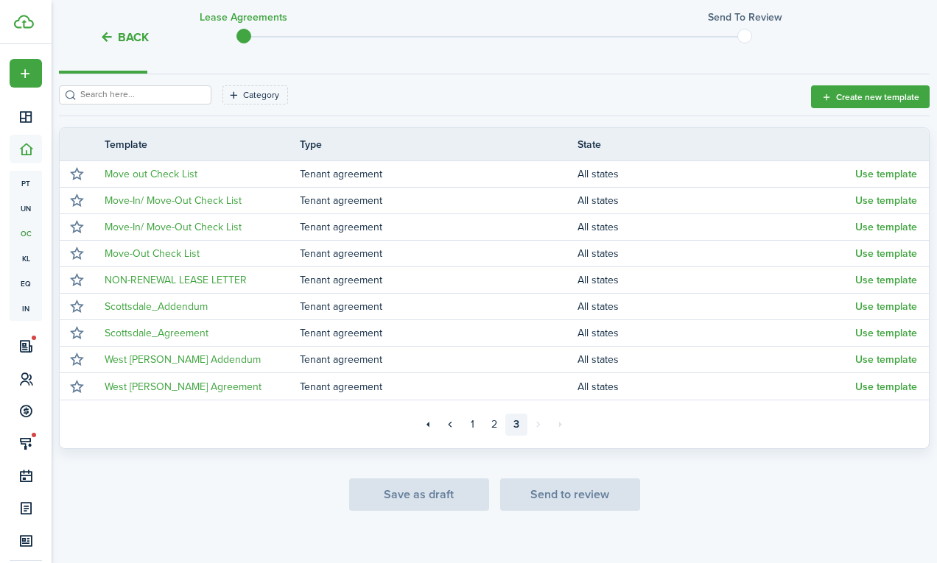
scroll to position [203, 0]
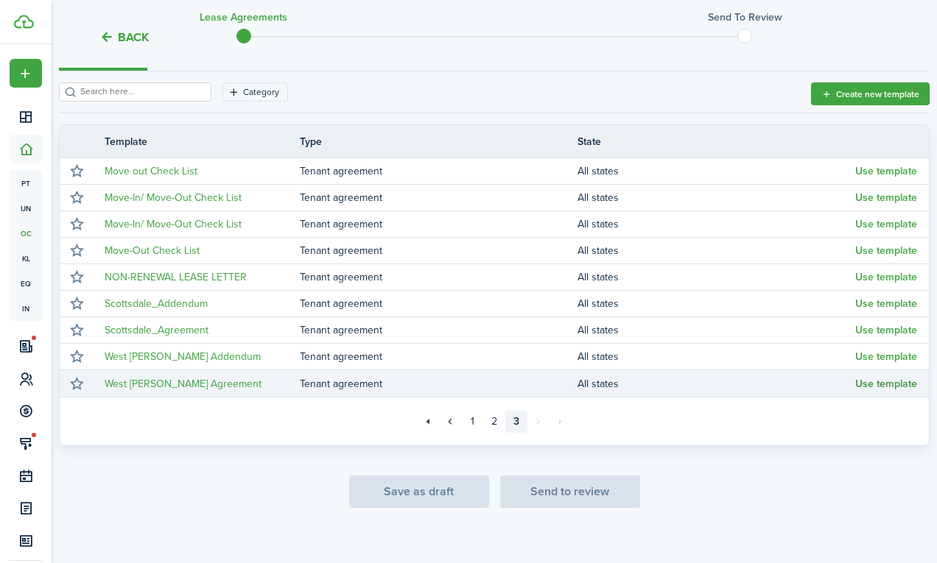
click at [877, 386] on button "Use template" at bounding box center [886, 384] width 62 height 12
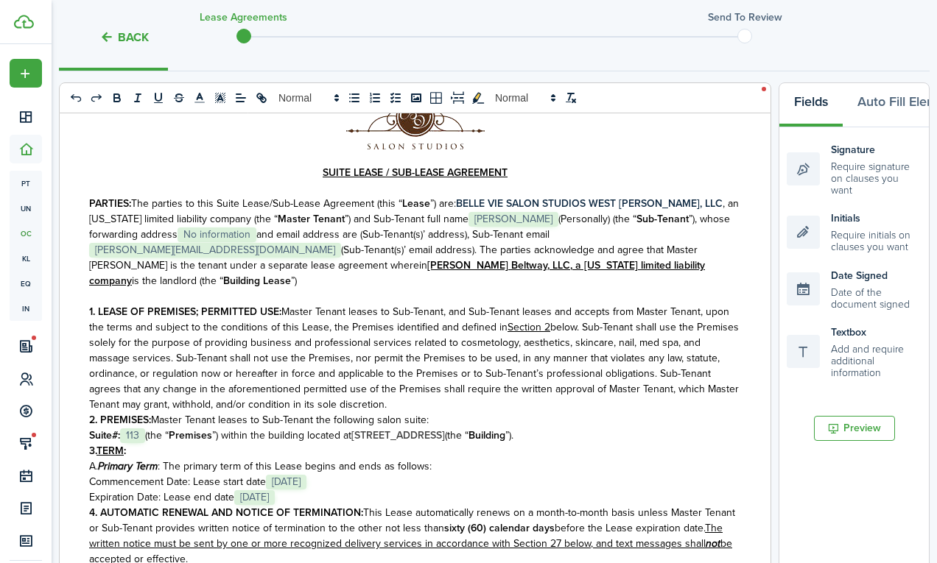
scroll to position [270, 0]
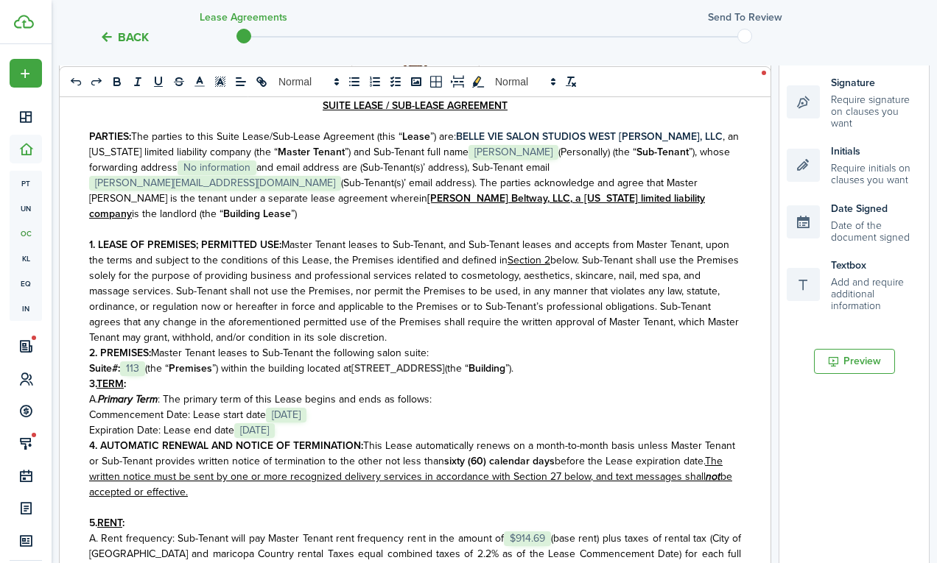
click at [558, 152] on span "(Personally) (the “" at bounding box center [597, 151] width 78 height 15
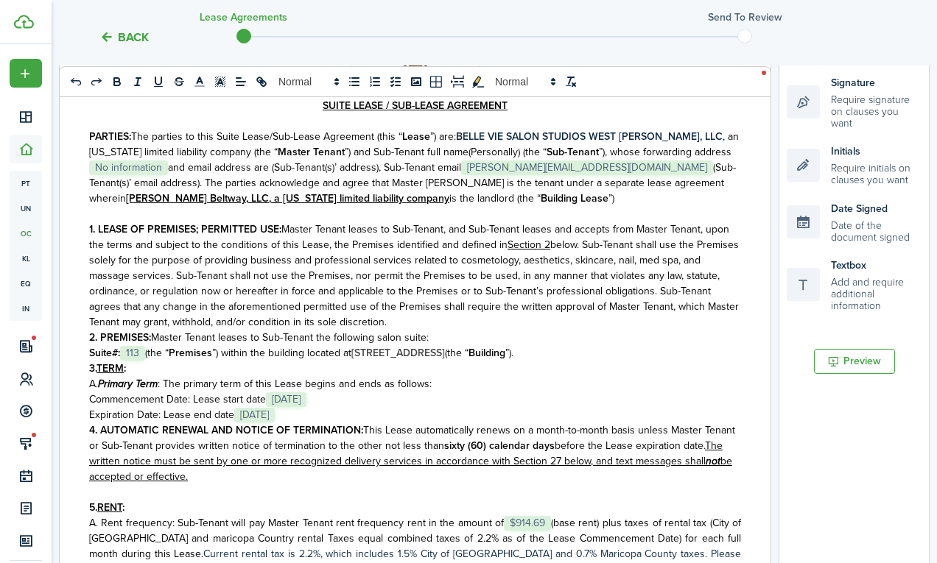
paste div
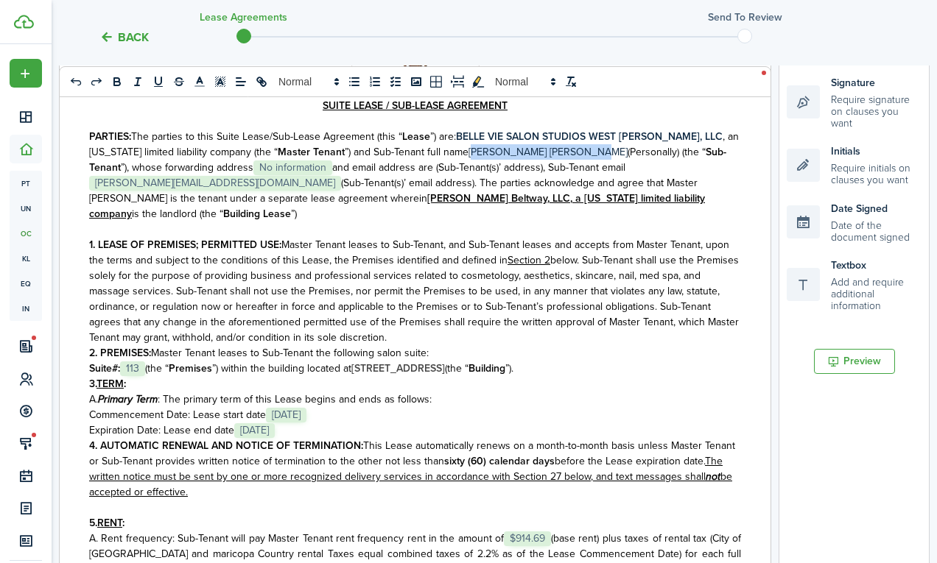
drag, startPoint x: 571, startPoint y: 155, endPoint x: 452, endPoint y: 151, distance: 118.6
click at [452, 151] on p "PARTIES: The parties to this Suite Lease/Sub-Lease Agreement (this “ Lease ”) a…" at bounding box center [415, 175] width 652 height 93
click at [115, 74] on button "bold" at bounding box center [117, 82] width 21 height 18
click at [332, 166] on span "and email address are (Sub-Tenant(s)’ address), Sub-Tenant email" at bounding box center [478, 167] width 293 height 15
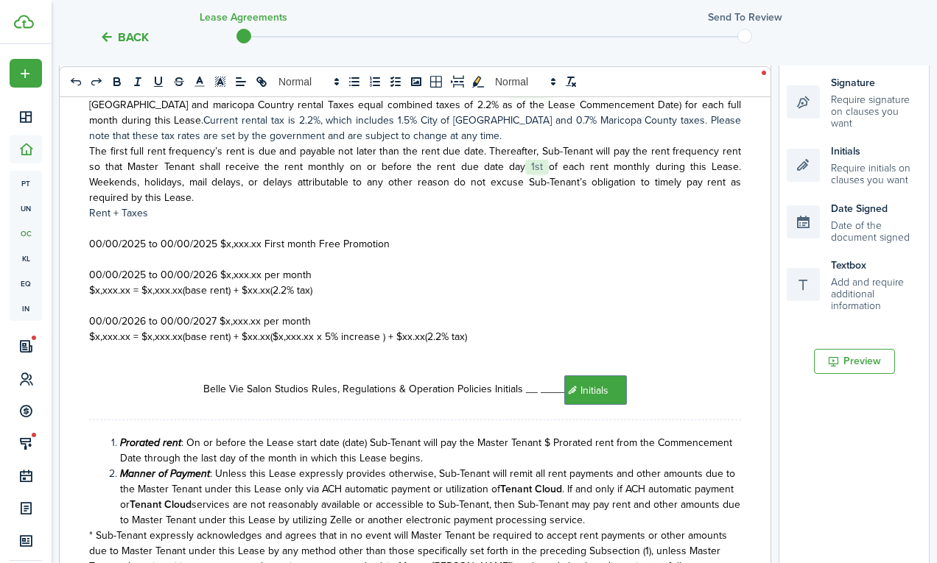
scroll to position [579, 0]
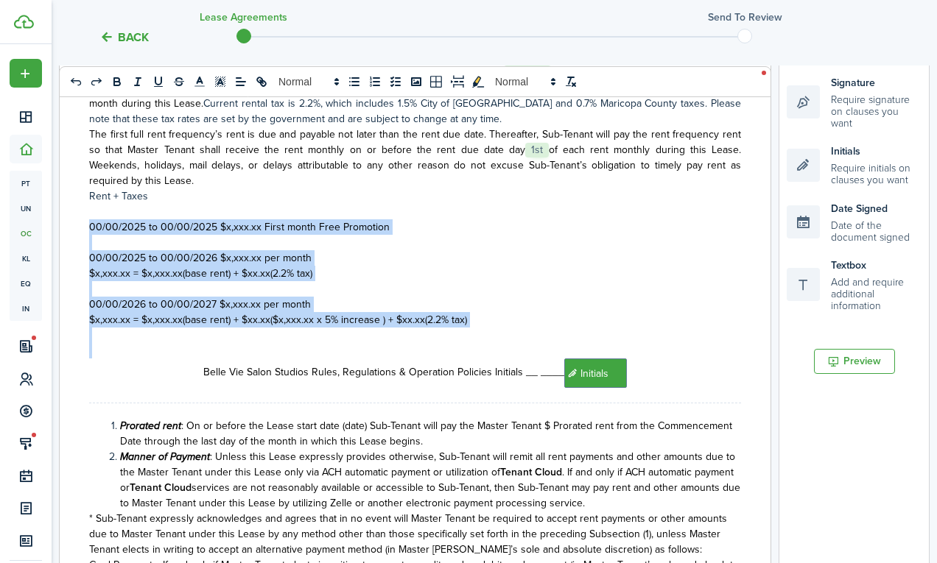
drag, startPoint x: 90, startPoint y: 218, endPoint x: 198, endPoint y: 333, distance: 157.8
click at [198, 333] on div "SUITE LEASE / SUB-LEASE AGREEMENT PARTIES: The parties to this Suite Lease/Sub-…" at bounding box center [415, 335] width 711 height 578
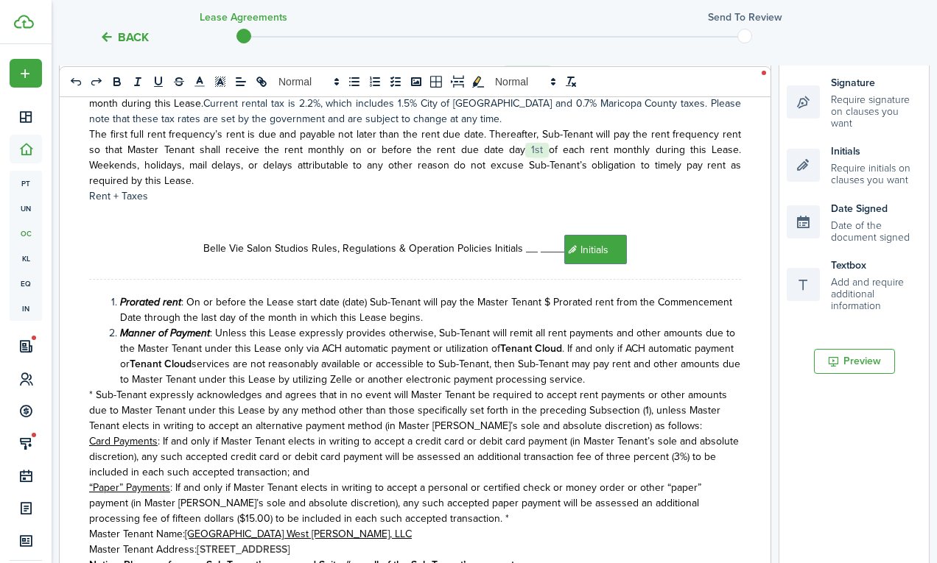
click at [79, 183] on div "SUITE LEASE / SUB-LEASE AGREEMENT PARTIES: The parties to this Suite Lease/Sub-…" at bounding box center [415, 335] width 711 height 578
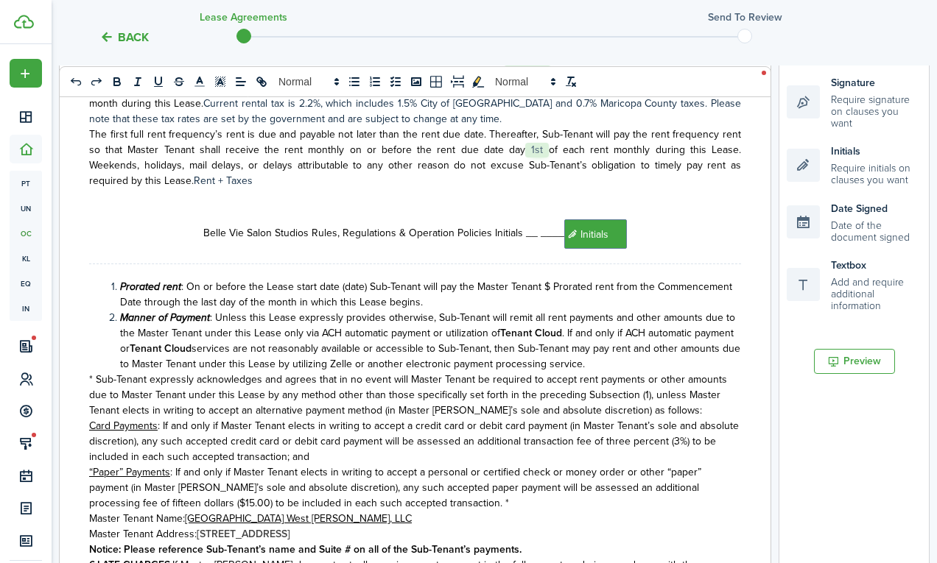
click at [225, 166] on p "The first full rent frequency’s rent is due and payable not later than the rent…" at bounding box center [415, 158] width 652 height 62
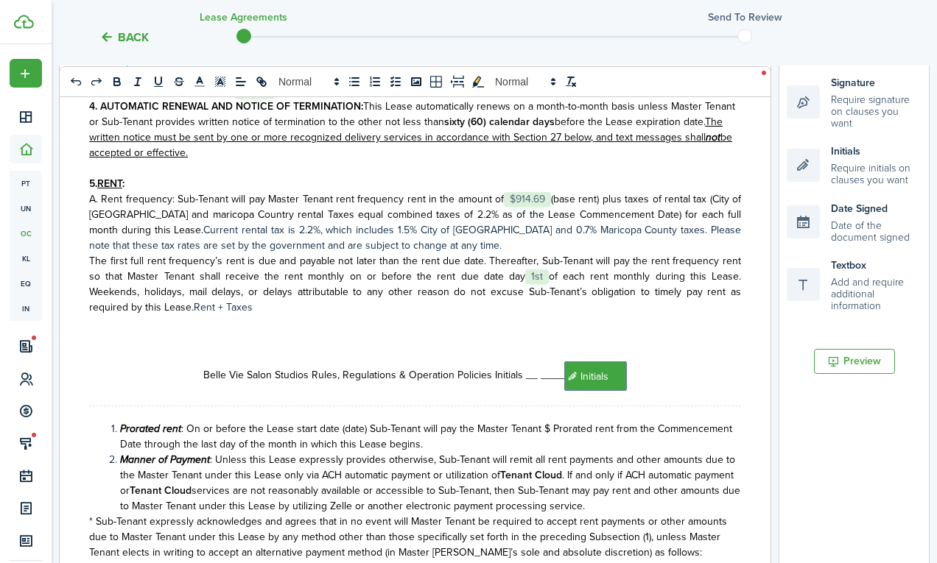
scroll to position [437, 0]
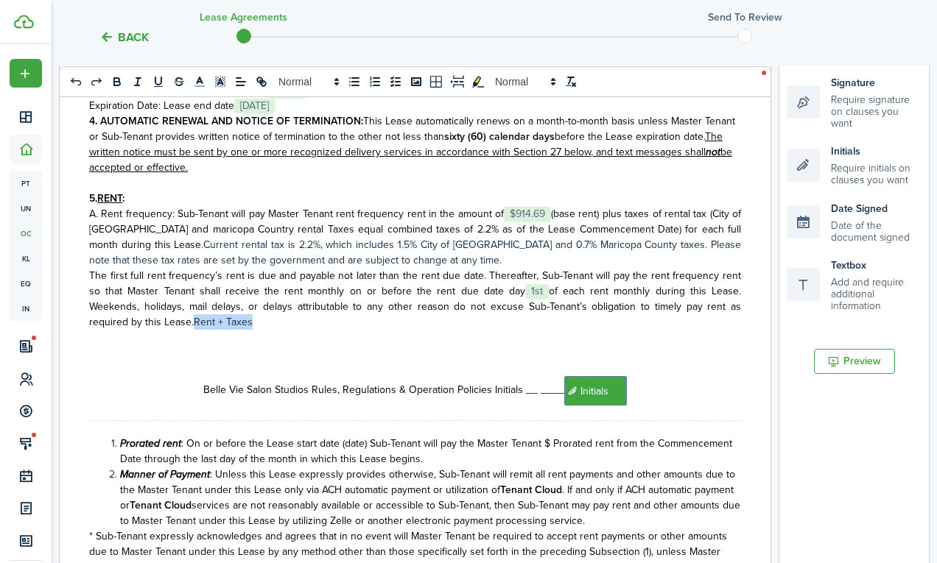
drag, startPoint x: 179, startPoint y: 309, endPoint x: 121, endPoint y: 309, distance: 58.2
click at [121, 309] on p "The first full rent frequency’s rent is due and payable not later than the rent…" at bounding box center [415, 299] width 652 height 62
click at [345, 330] on p at bounding box center [415, 337] width 652 height 15
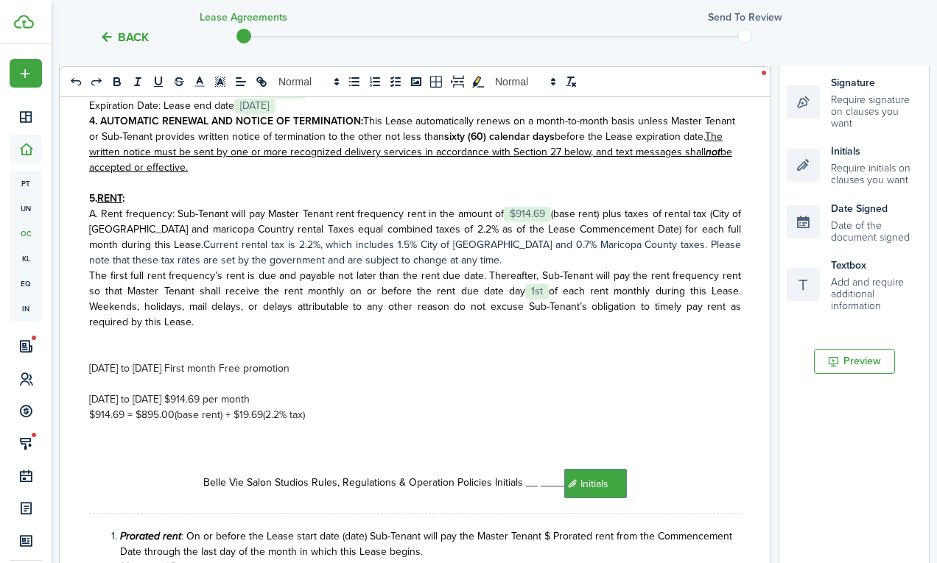
click at [77, 412] on div "SUITE LEASE / SUB-LEASE AGREEMENT PARTIES: The parties to this Suite Lease/Sub-…" at bounding box center [415, 335] width 711 height 578
click at [87, 409] on div "SUITE LEASE / SUB-LEASE AGREEMENT PARTIES: The parties to this Suite Lease/Sub-…" at bounding box center [415, 335] width 711 height 578
click at [122, 345] on p at bounding box center [415, 352] width 652 height 15
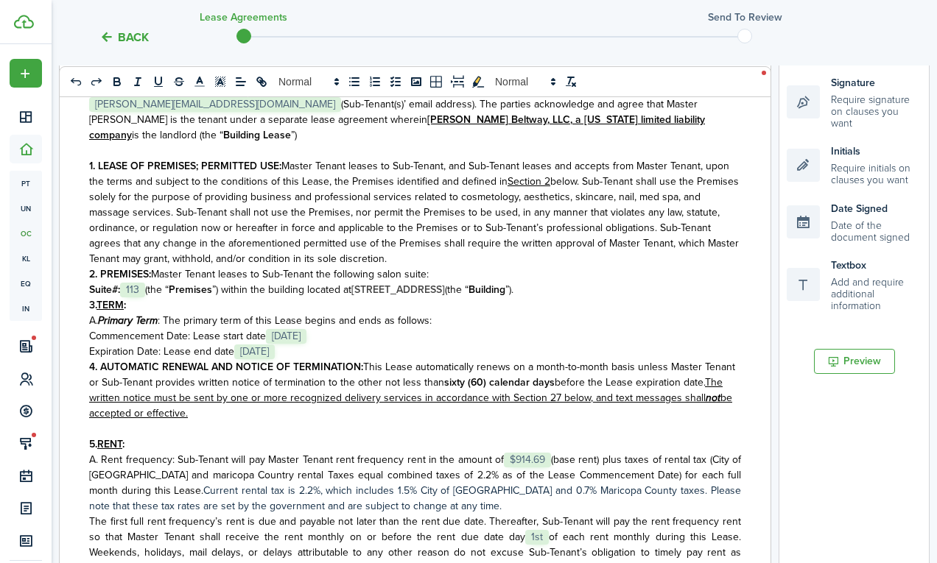
scroll to position [158, 0]
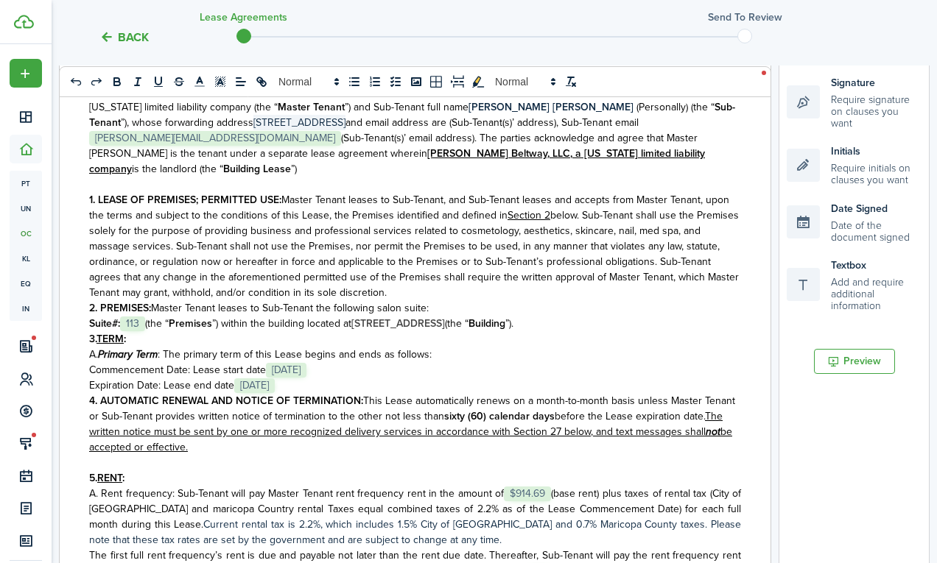
click at [552, 486] on span "(base rent) plus taxes of rental tax (City of [GEOGRAPHIC_DATA] and maricopa Co…" at bounding box center [415, 509] width 652 height 46
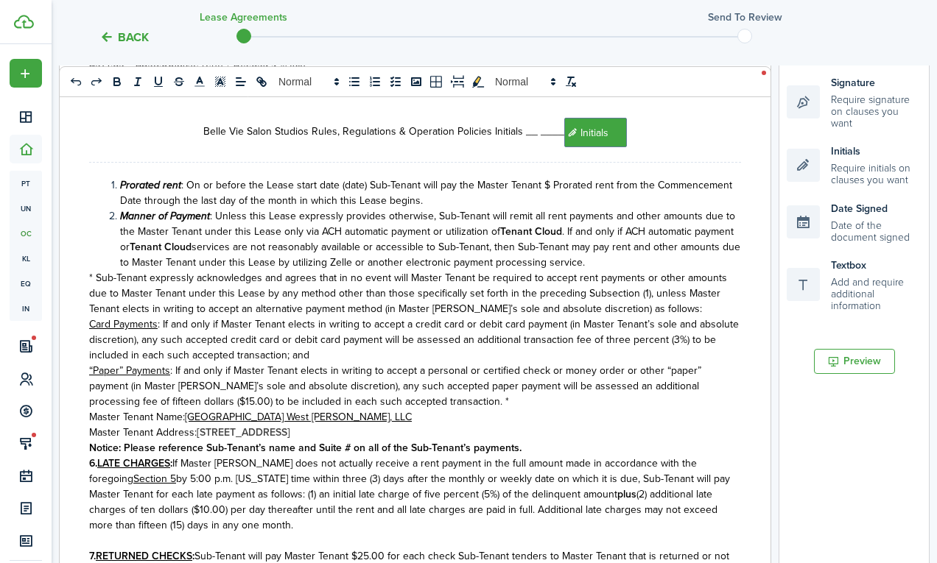
scroll to position [775, 0]
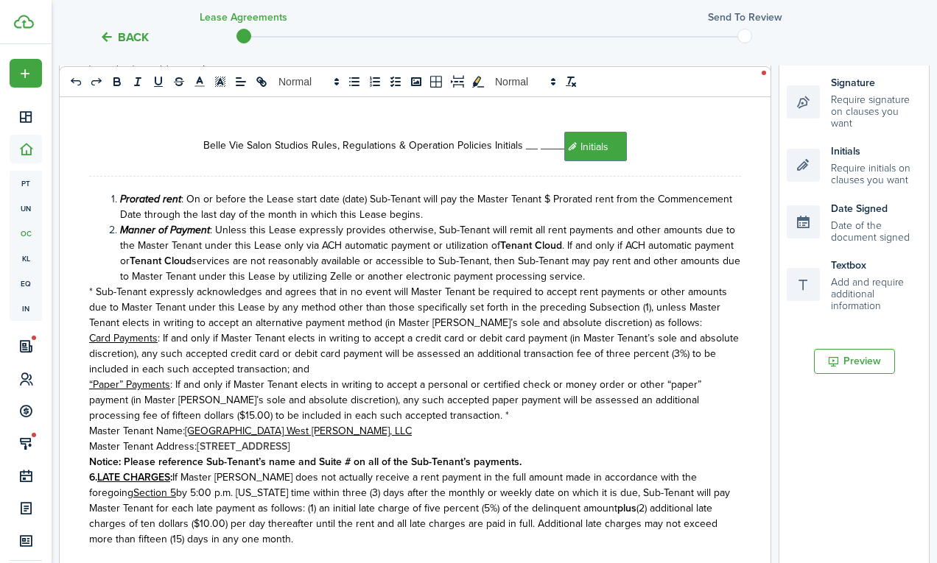
click at [547, 191] on span ": On or before the Lease start date (date) Sub-Tenant will pay the Master Tenan…" at bounding box center [426, 206] width 612 height 31
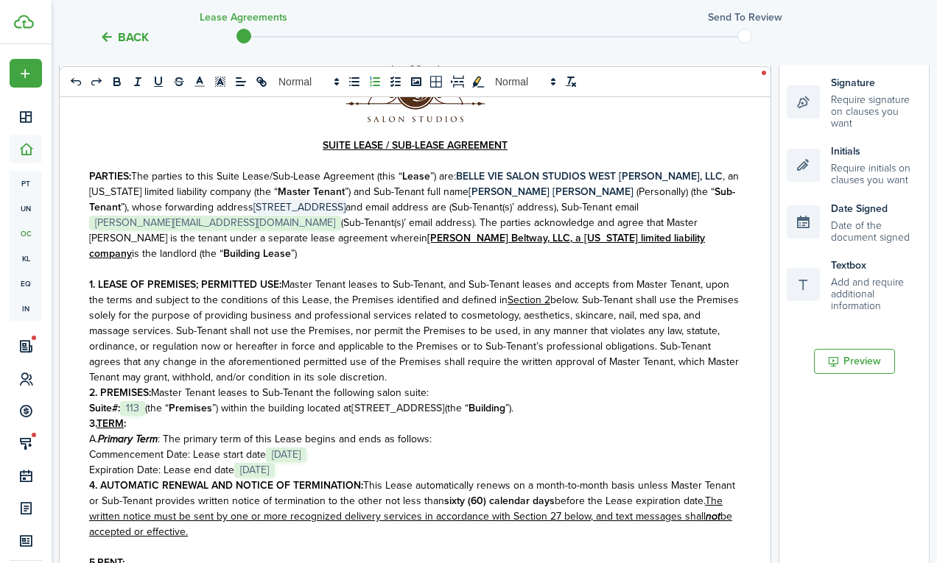
scroll to position [72, 0]
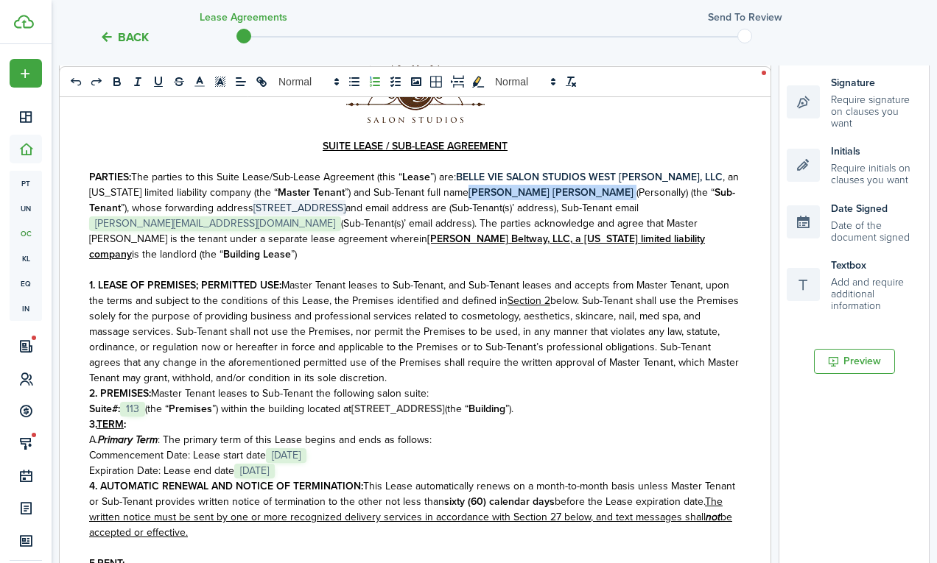
drag, startPoint x: 577, startPoint y: 194, endPoint x: 451, endPoint y: 193, distance: 125.9
click at [451, 193] on p "PARTIES: The parties to this Suite Lease/Sub-Lease Agreement (this “ Lease ”) a…" at bounding box center [415, 215] width 652 height 93
copy p "﻿ [PERSON_NAME] [PERSON_NAME]"
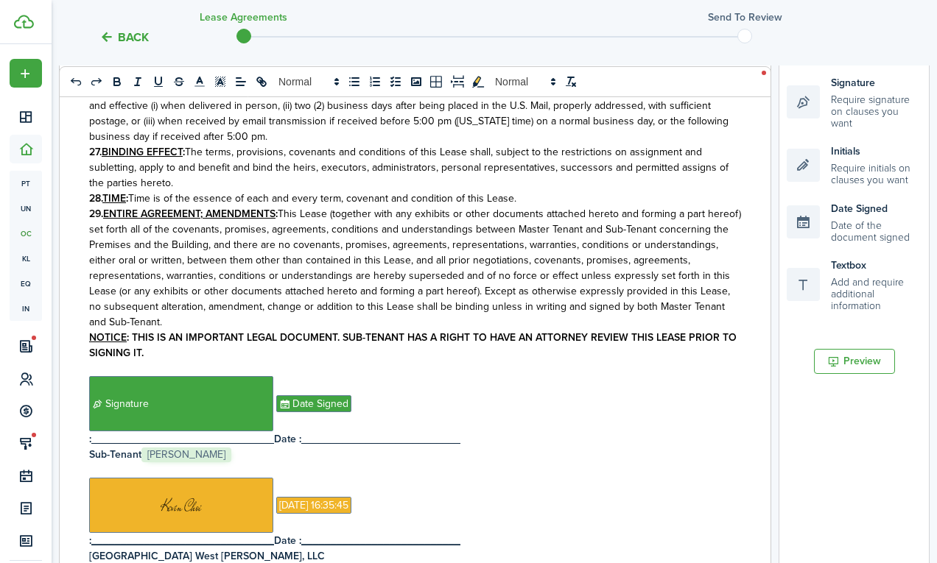
scroll to position [5580, 0]
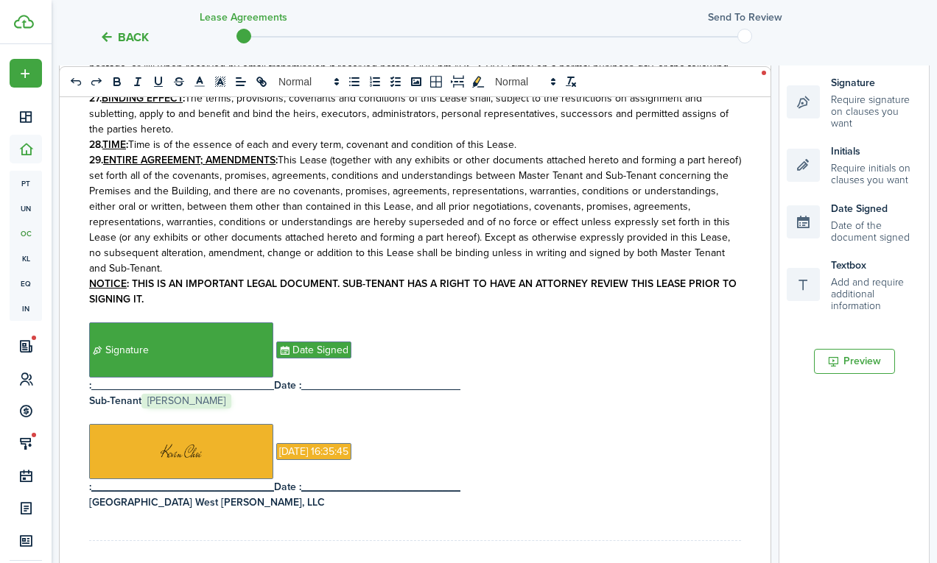
click at [267, 393] on h4 "Sub-Tenant ﻿ [PERSON_NAME] ﻿" at bounding box center [415, 400] width 652 height 15
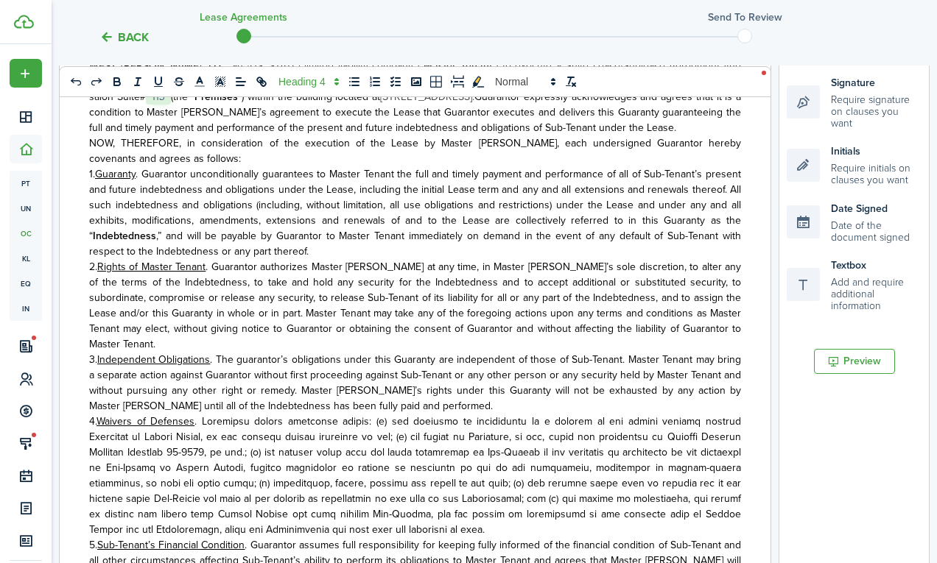
scroll to position [5945, 0]
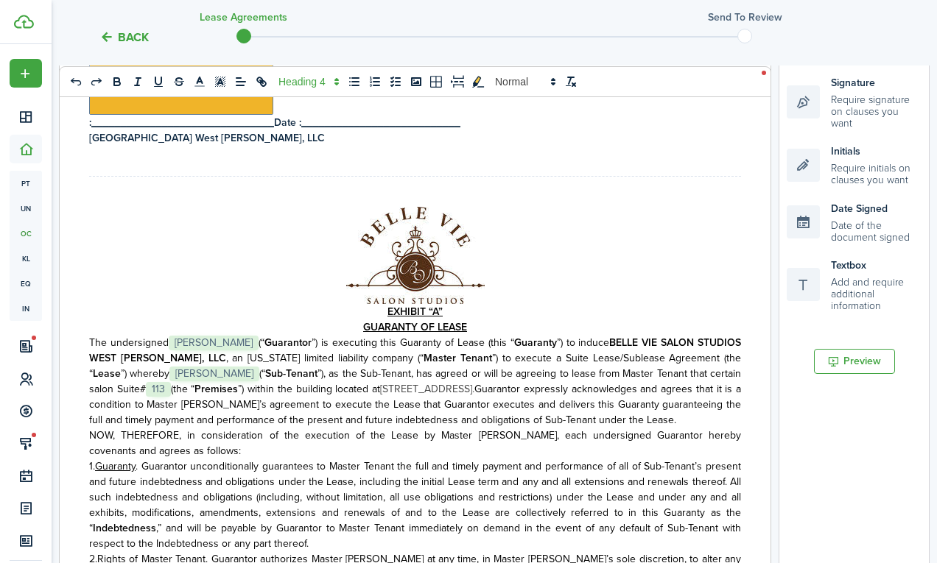
click at [258, 335] on span "(“" at bounding box center [261, 342] width 6 height 15
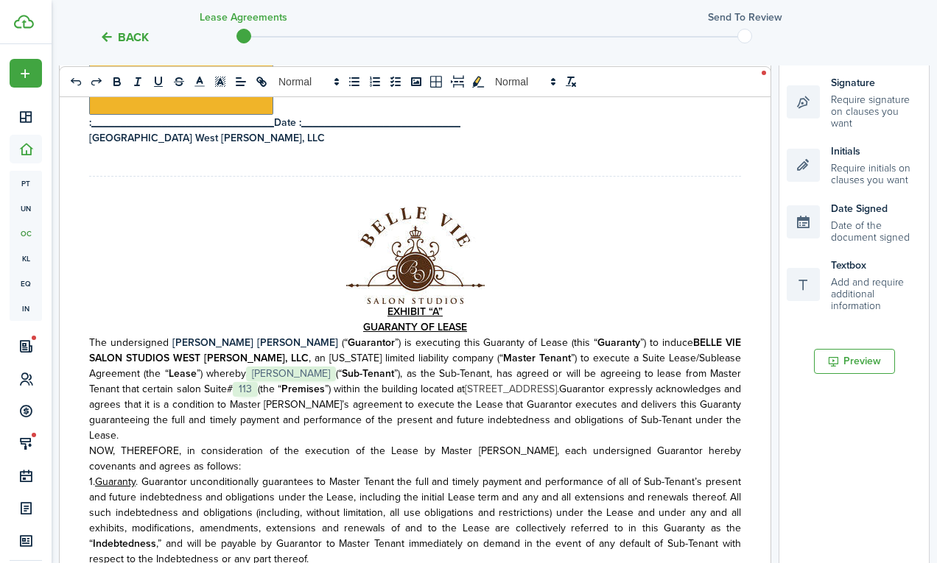
click at [336, 366] on span "(“" at bounding box center [339, 373] width 6 height 15
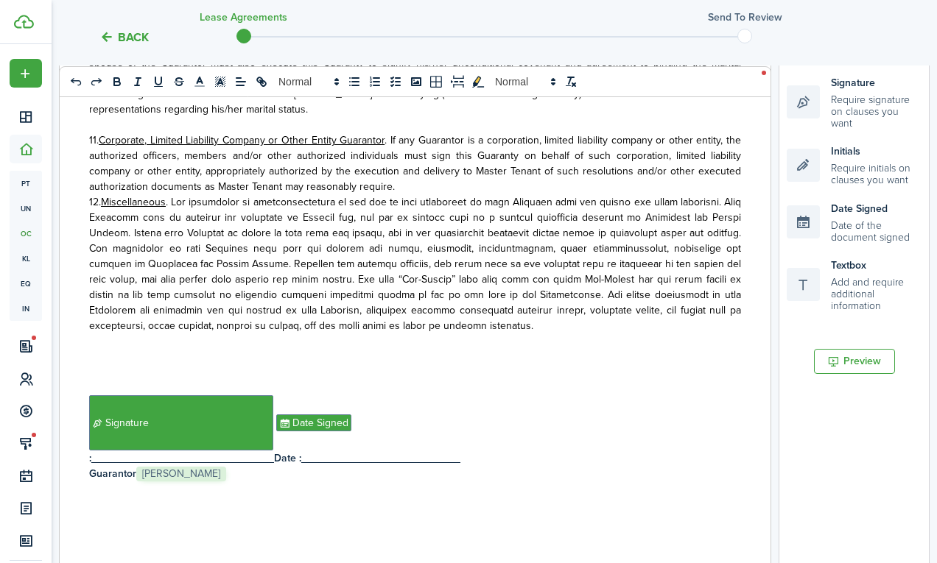
scroll to position [7097, 0]
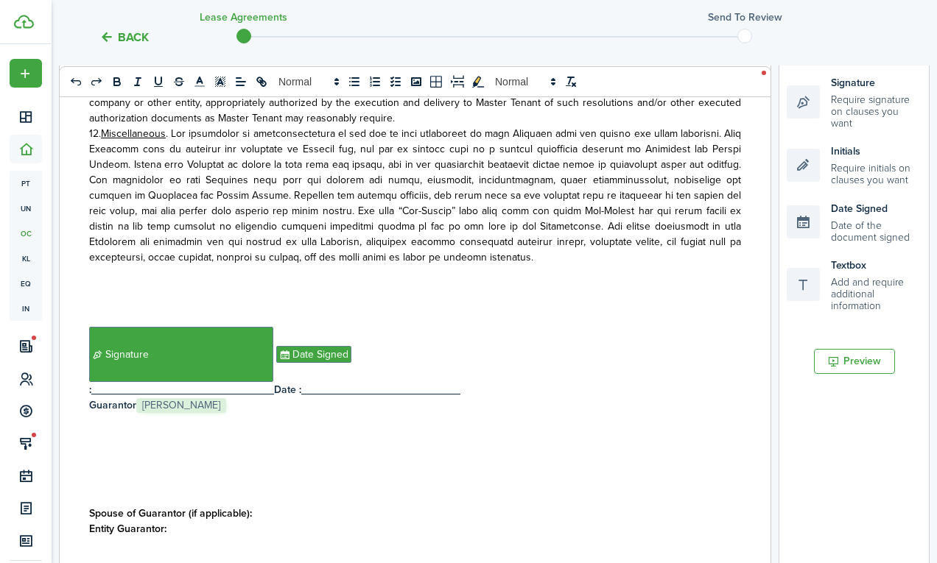
click at [244, 398] on h4 "Guarantor ﻿ [PERSON_NAME] ﻿" at bounding box center [415, 405] width 652 height 15
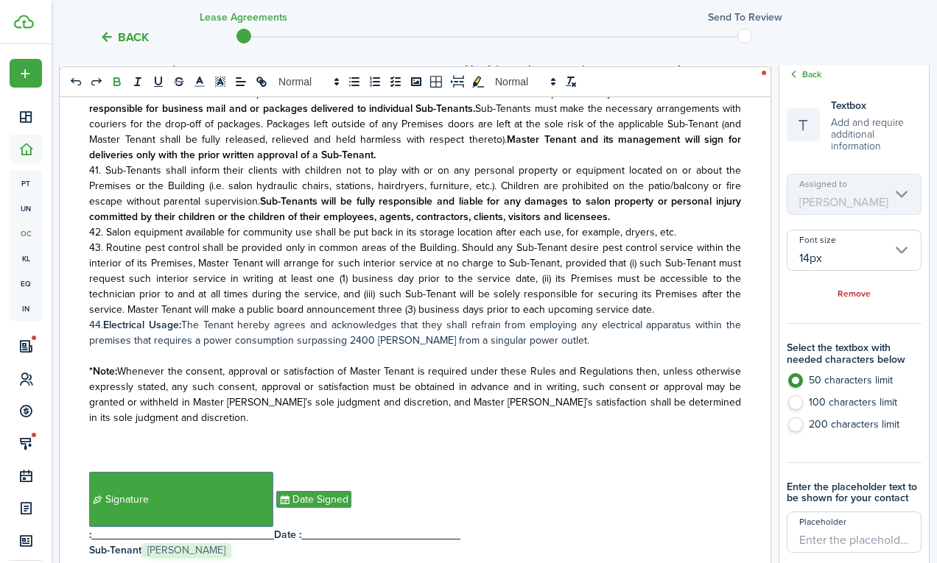
scroll to position [286, 0]
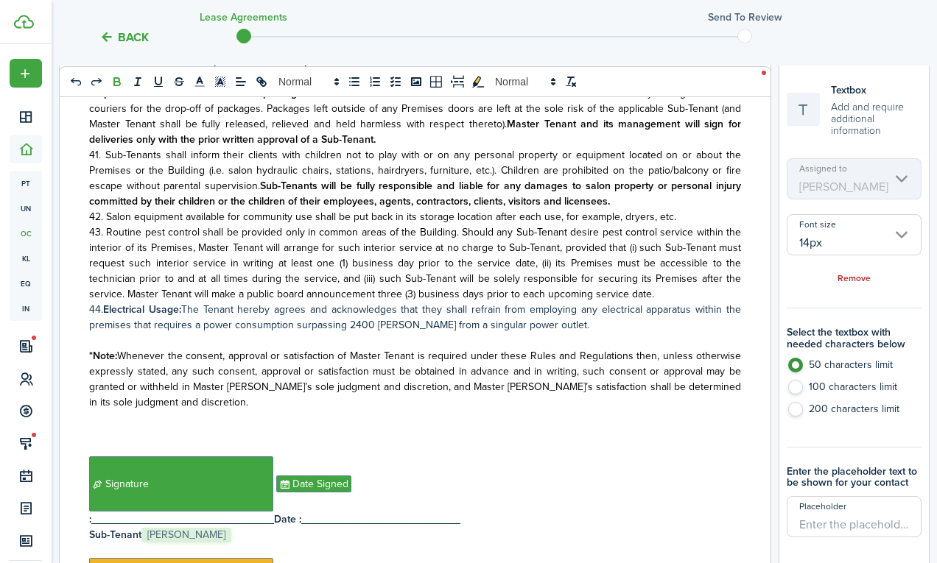
click at [256, 527] on h4 "Sub-Tenant ﻿ [PERSON_NAME] ﻿" at bounding box center [415, 534] width 652 height 15
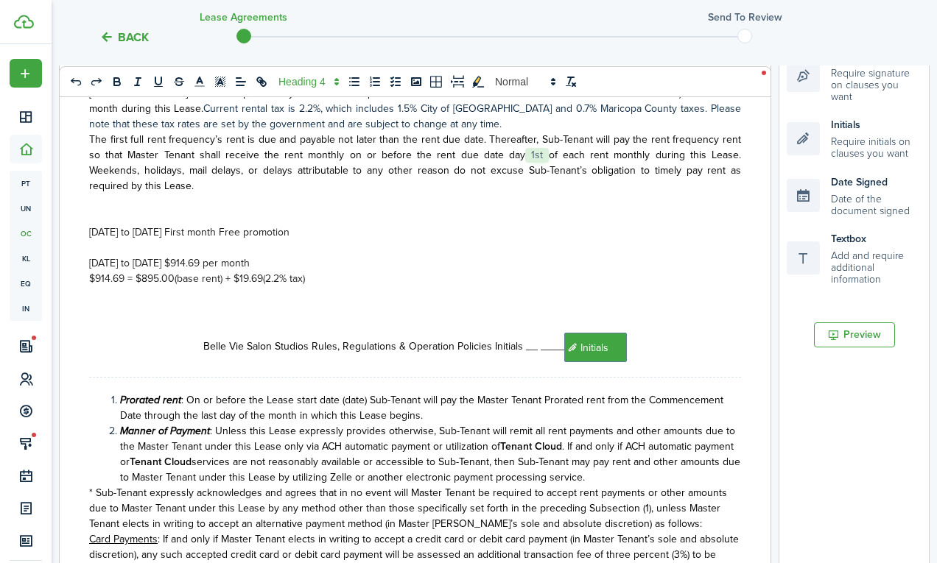
scroll to position [549, 0]
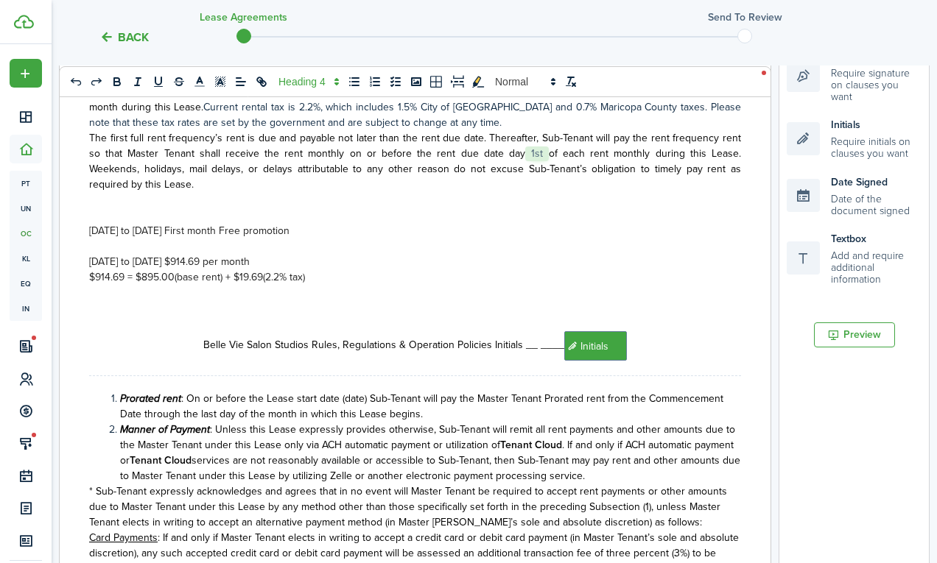
click at [236, 223] on span "[DATE] to [DATE] First month Free promotion" at bounding box center [189, 230] width 200 height 15
drag, startPoint x: 338, startPoint y: 222, endPoint x: 205, endPoint y: 217, distance: 132.6
click at [205, 223] on p "[DATE] to [DATE] First Month Free promotion" at bounding box center [415, 230] width 652 height 15
click at [285, 223] on span "[DATE] to [DATE] First Month Free promotion" at bounding box center [189, 230] width 200 height 15
drag, startPoint x: 333, startPoint y: 222, endPoint x: 205, endPoint y: 219, distance: 127.4
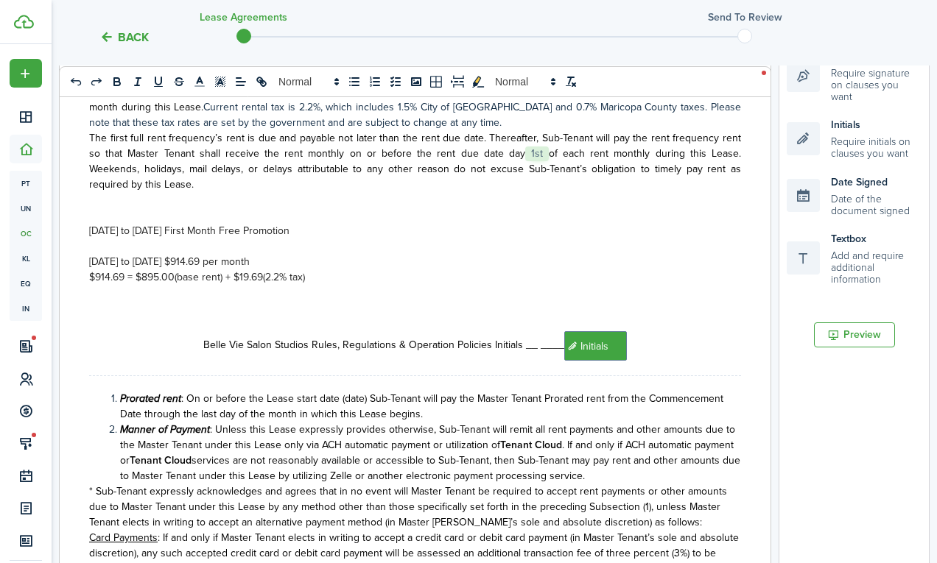
click at [205, 223] on p "[DATE] to [DATE] First Month Free Promotion" at bounding box center [415, 230] width 652 height 15
click at [116, 79] on icon "bold" at bounding box center [116, 81] width 13 height 13
drag, startPoint x: 303, startPoint y: 257, endPoint x: 200, endPoint y: 251, distance: 102.5
click at [200, 254] on p "[DATE] to [DATE] $914.69 per month" at bounding box center [415, 261] width 652 height 15
click at [112, 76] on icon "bold" at bounding box center [116, 81] width 13 height 13
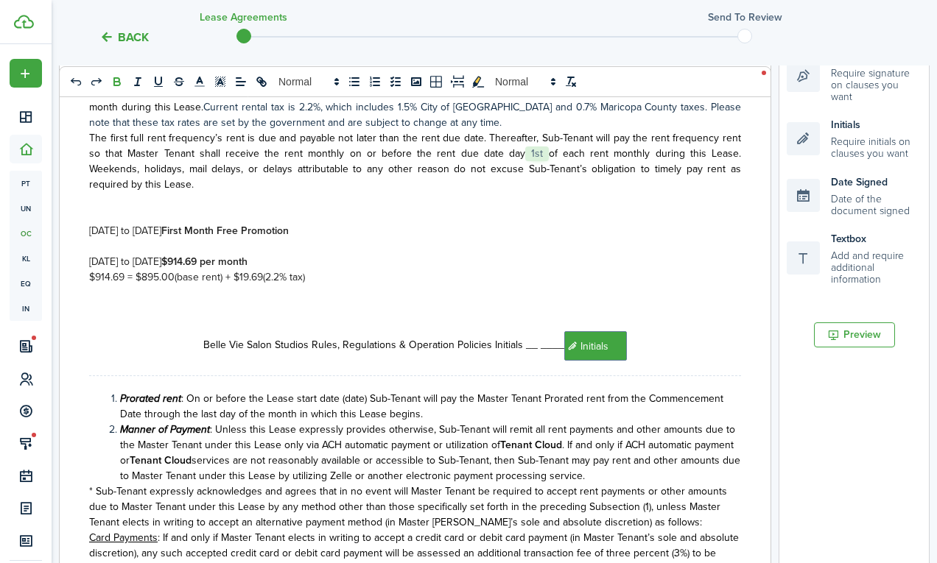
click at [213, 192] on p at bounding box center [415, 199] width 652 height 15
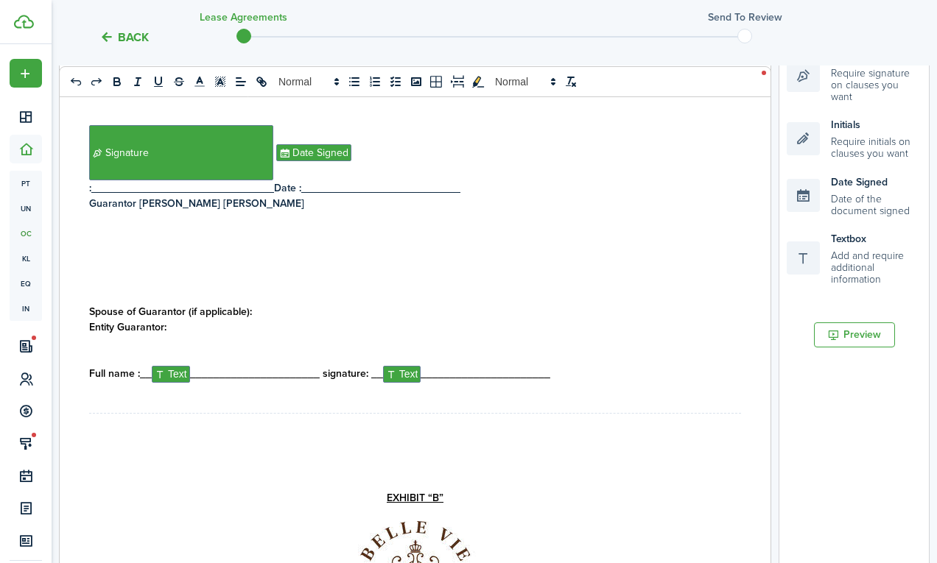
scroll to position [7104, 0]
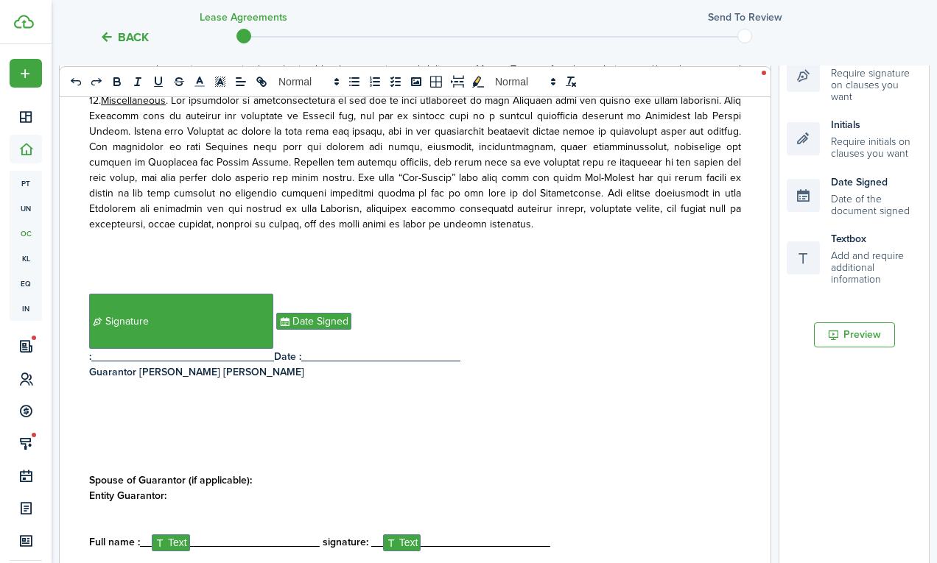
click at [144, 364] on strong "[PERSON_NAME] [PERSON_NAME]" at bounding box center [221, 371] width 165 height 15
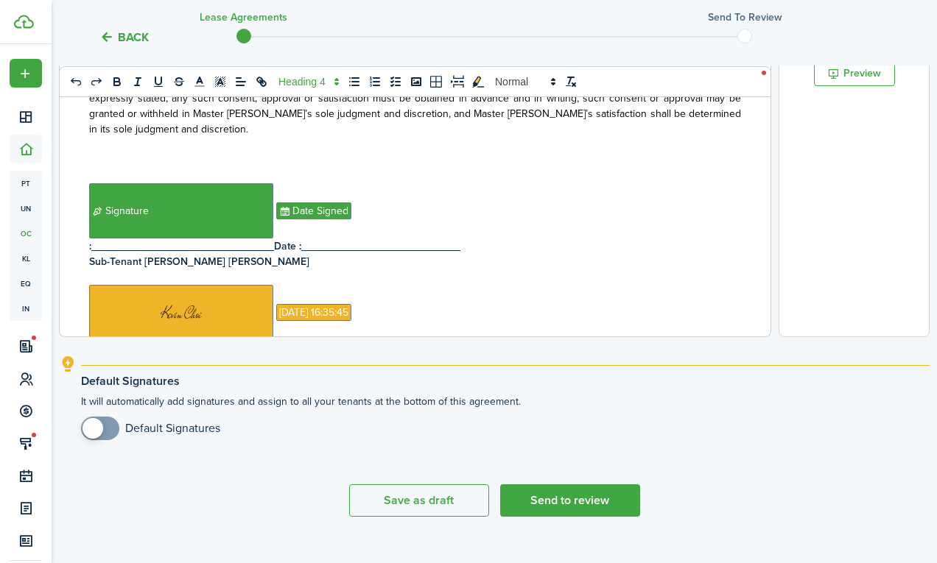
scroll to position [582, 0]
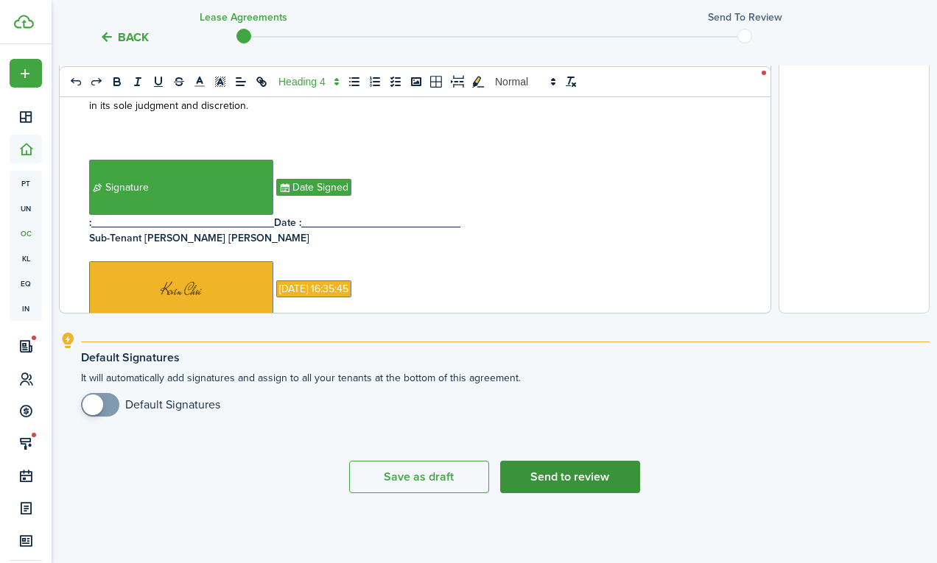
click at [517, 472] on button "Send to review" at bounding box center [570, 477] width 140 height 32
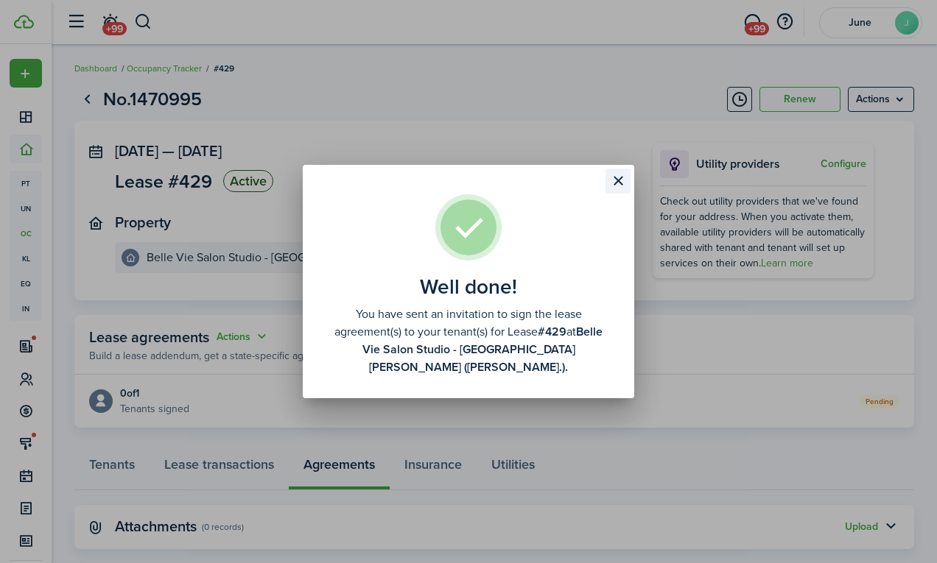
click at [614, 194] on button "Close modal" at bounding box center [617, 181] width 25 height 25
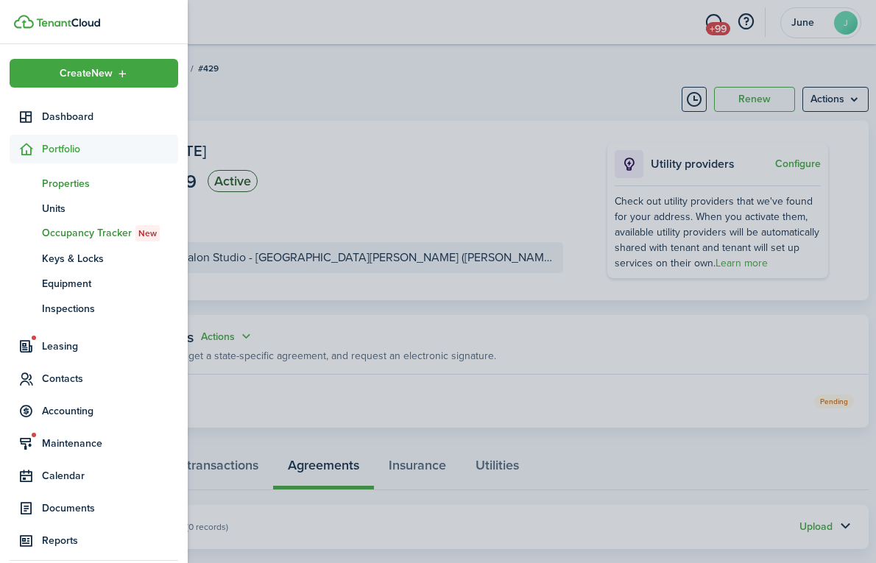
click at [49, 184] on span "Properties" at bounding box center [110, 183] width 136 height 15
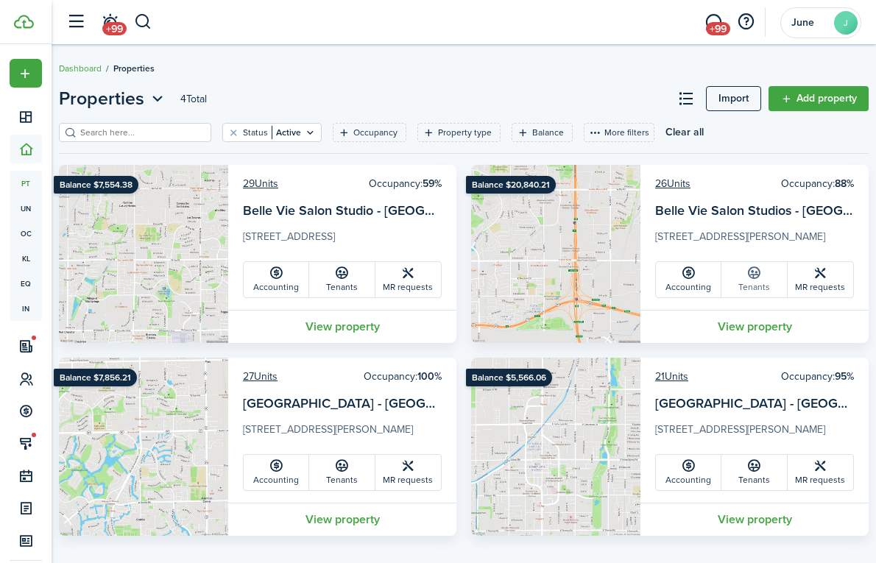
click at [777, 277] on link "Tenants" at bounding box center [755, 279] width 66 height 35
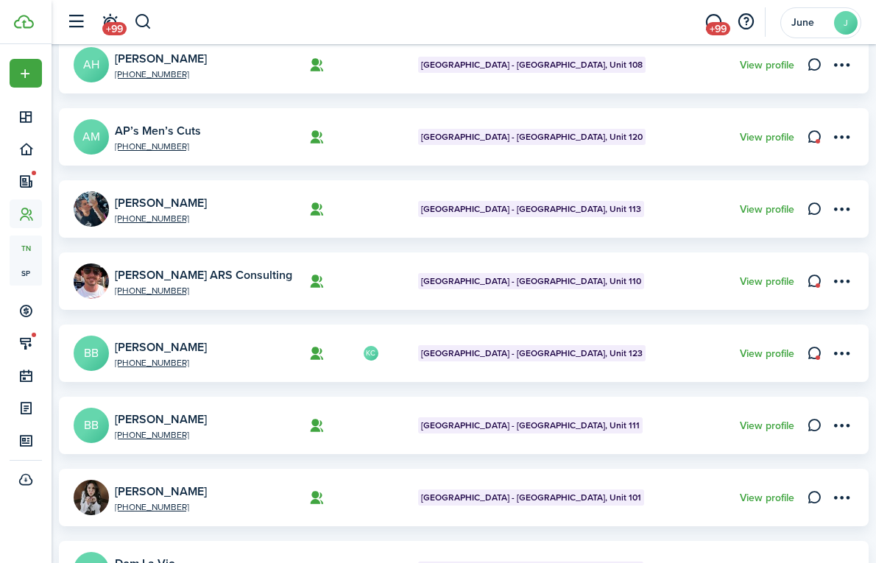
scroll to position [568, 0]
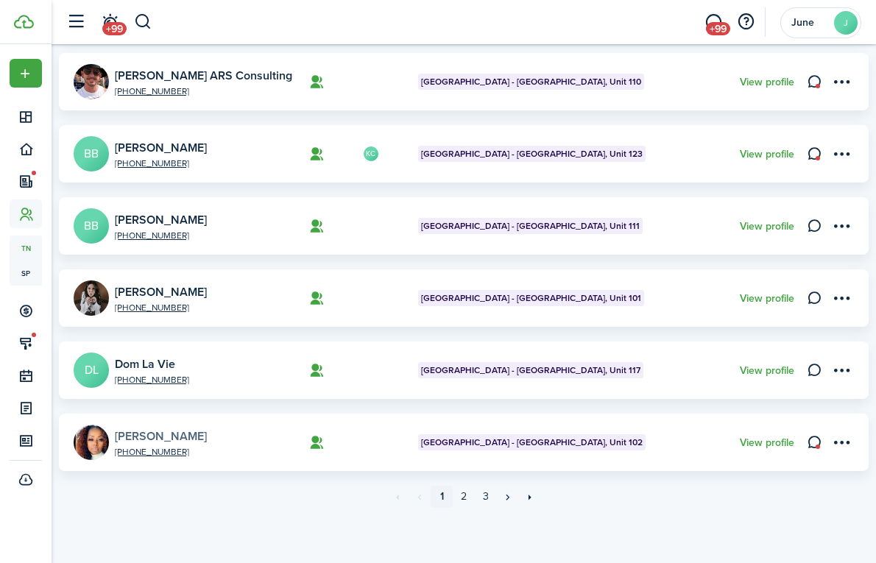
click at [175, 442] on link "[PERSON_NAME]" at bounding box center [161, 436] width 92 height 17
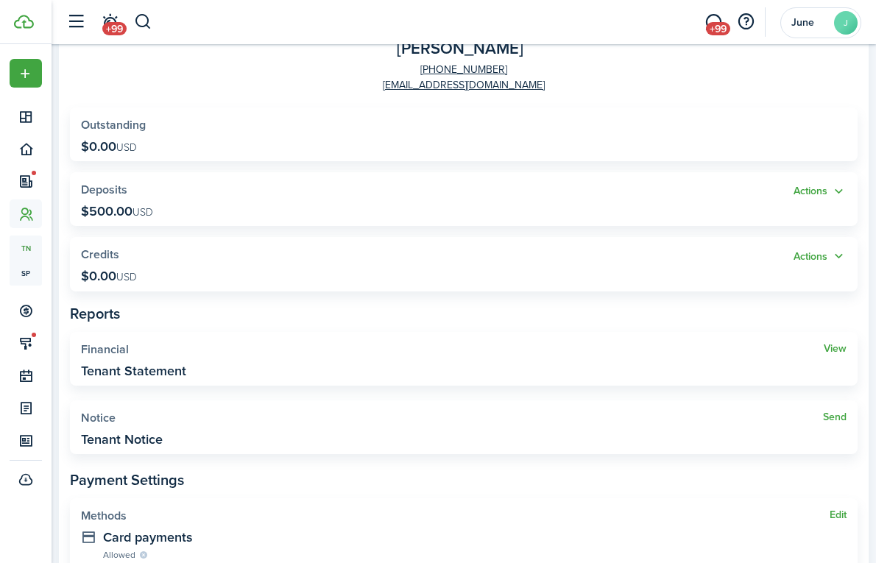
scroll to position [524, 0]
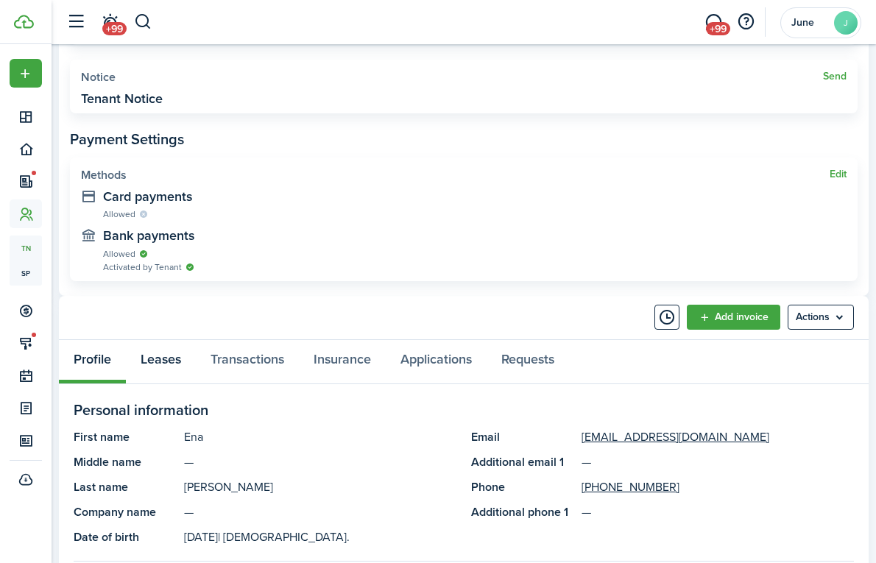
click at [161, 340] on link "Leases" at bounding box center [161, 361] width 70 height 43
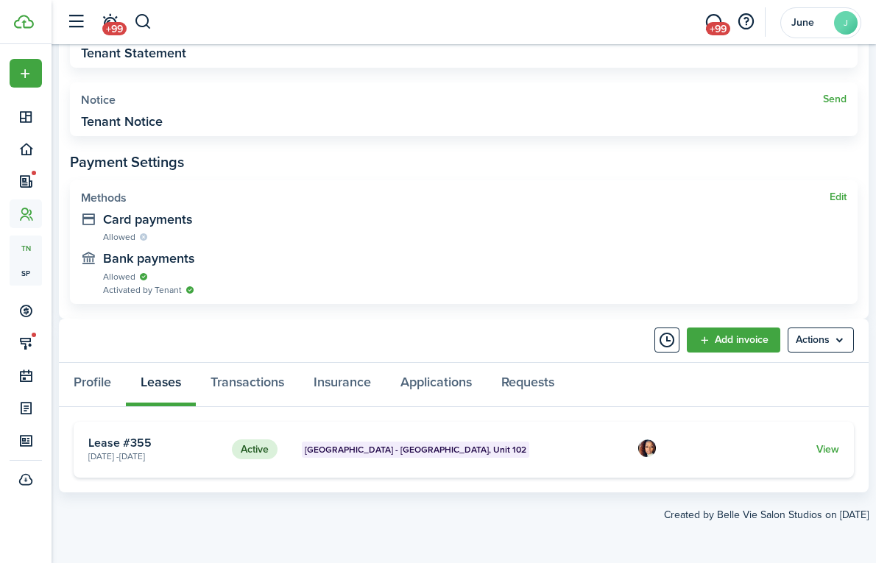
scroll to position [500, 0]
click at [820, 457] on card-footer "View" at bounding box center [758, 450] width 162 height 15
click at [831, 448] on link "View" at bounding box center [828, 450] width 23 height 15
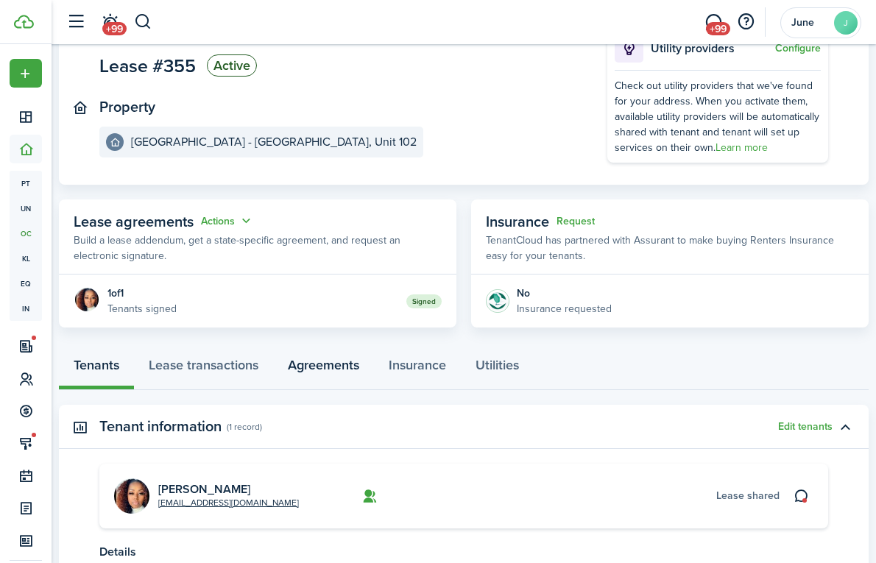
scroll to position [128, 0]
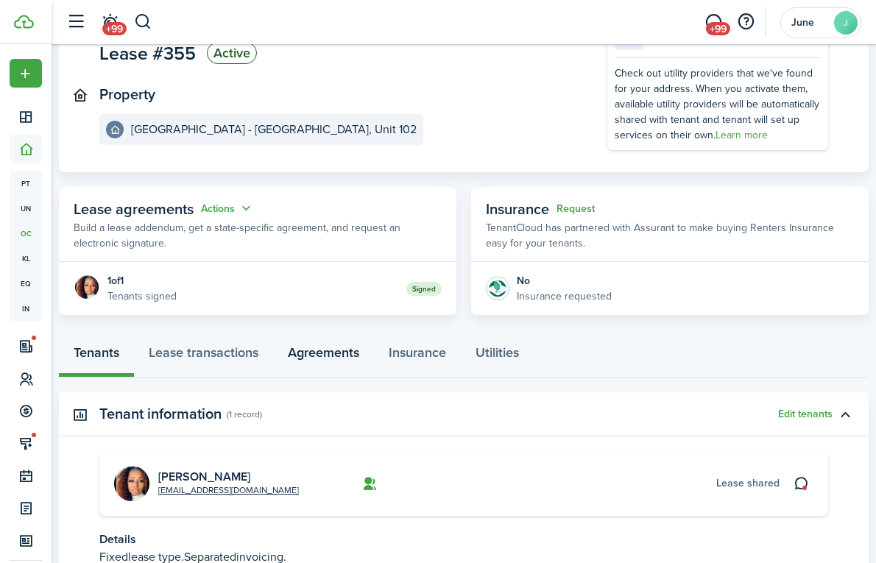
click at [325, 357] on link "Agreements" at bounding box center [323, 355] width 101 height 43
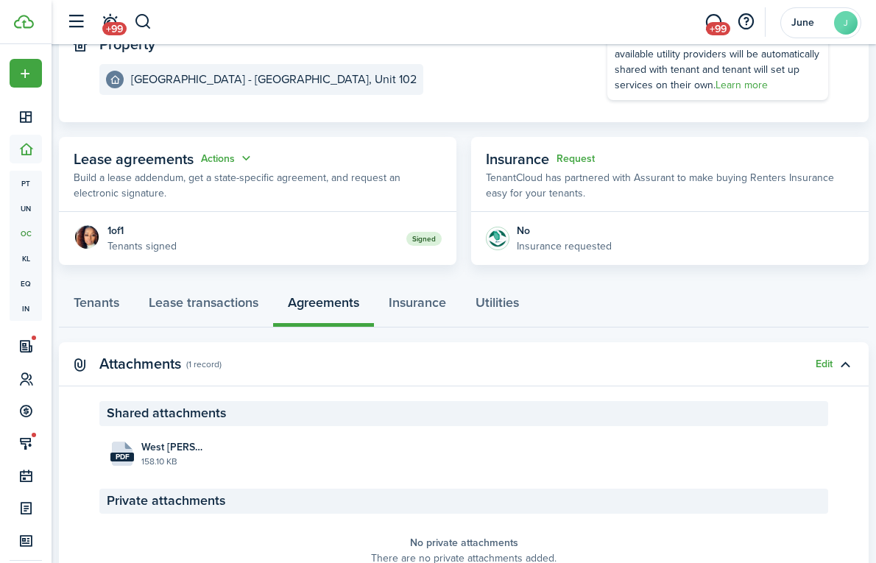
scroll to position [257, 0]
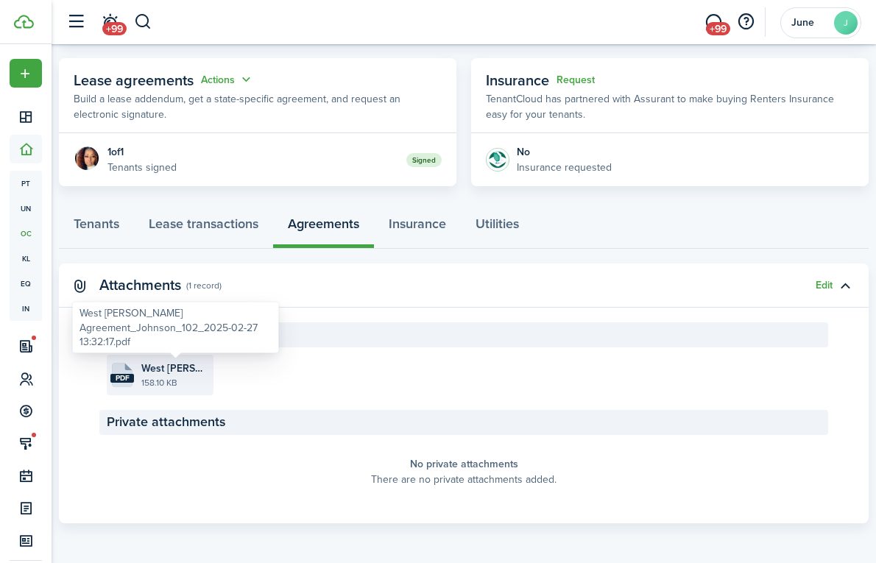
click at [175, 359] on file "pdf West [PERSON_NAME] Agreement_Johnson_102_2025-02-27 13:32:17.pdf 158.10 KB" at bounding box center [160, 375] width 107 height 40
